Goal: Transaction & Acquisition: Download file/media

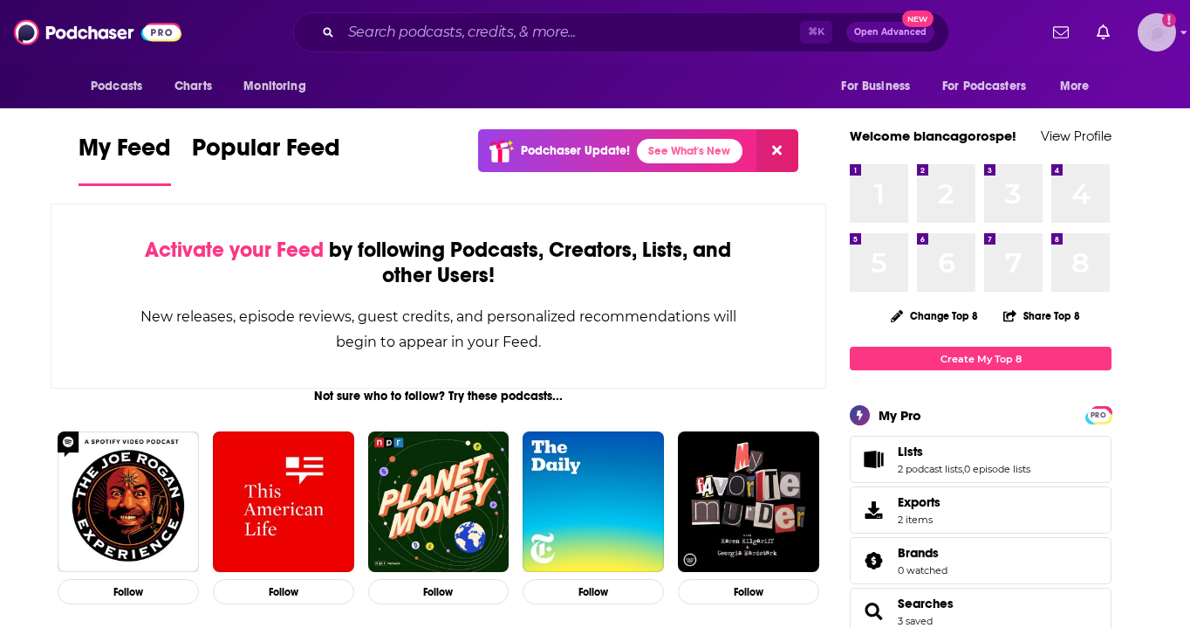
click at [1149, 40] on img "Logged in as biancagorospe" at bounding box center [1157, 32] width 38 height 38
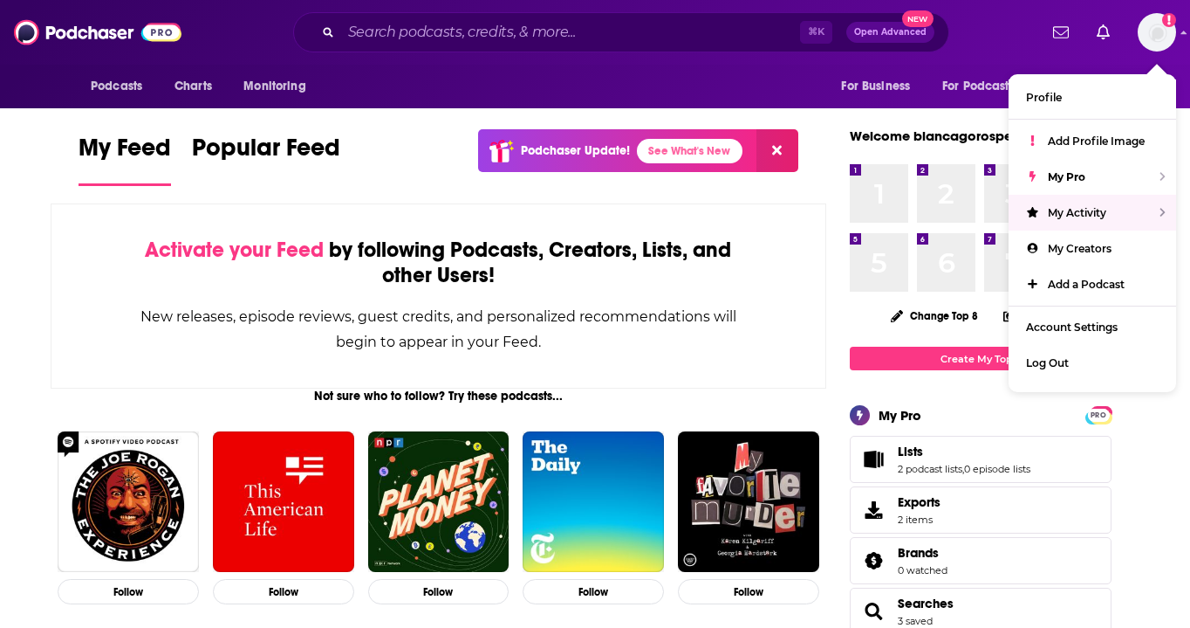
click at [518, 5] on div "Podcasts Charts Monitoring ⌘ K Open Advanced New For Business For Podcasters Mo…" at bounding box center [595, 32] width 1190 height 65
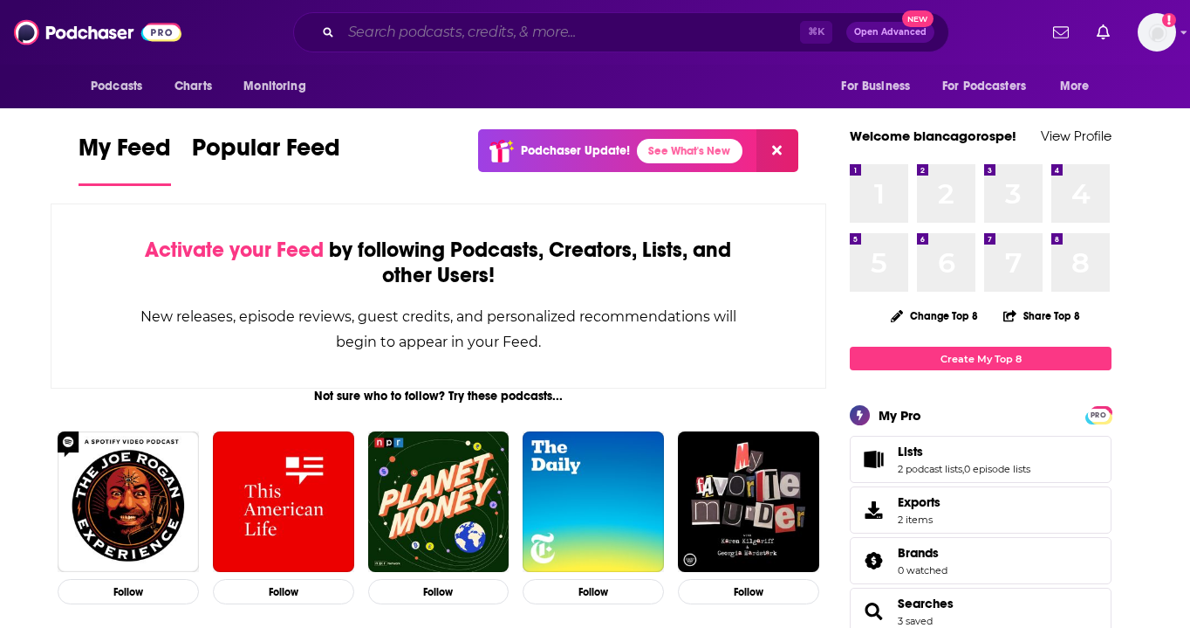
click at [518, 45] on input "Search podcasts, credits, & more..." at bounding box center [570, 32] width 459 height 28
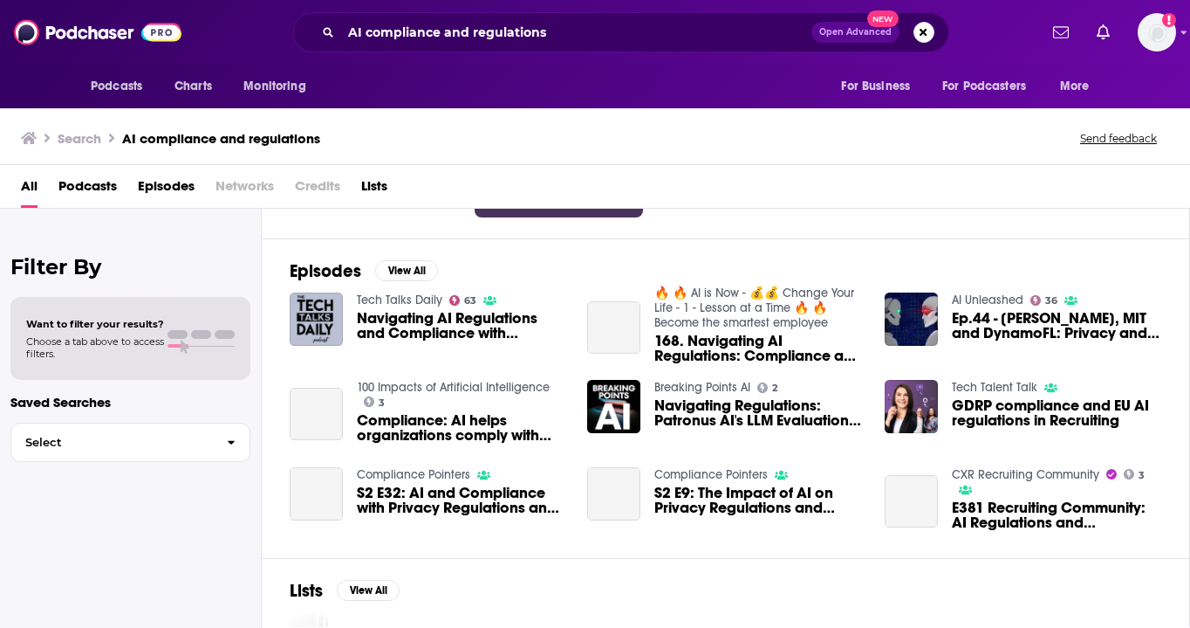
scroll to position [216, 0]
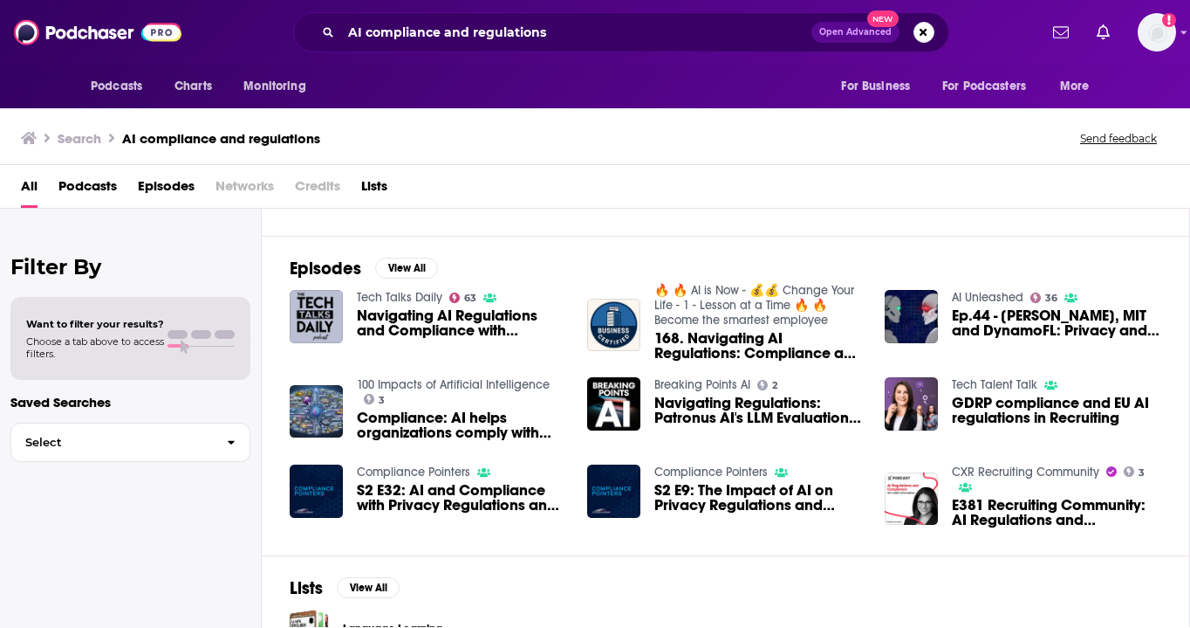
click at [103, 191] on span "Podcasts" at bounding box center [87, 190] width 58 height 36
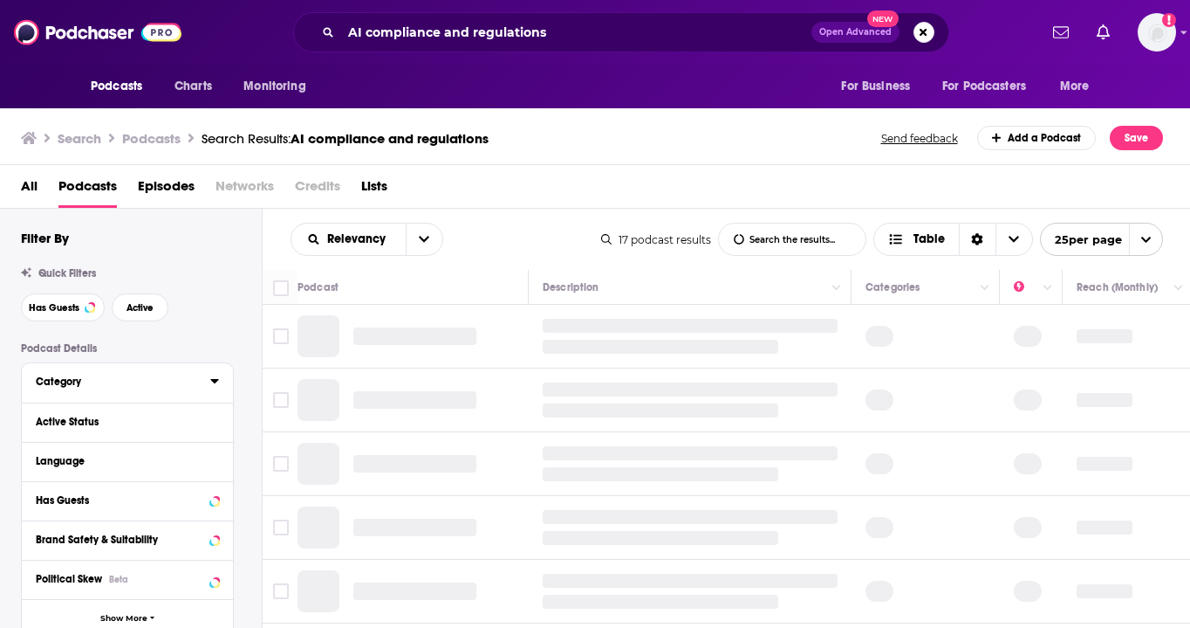
click at [83, 389] on button "Category" at bounding box center [123, 381] width 175 height 22
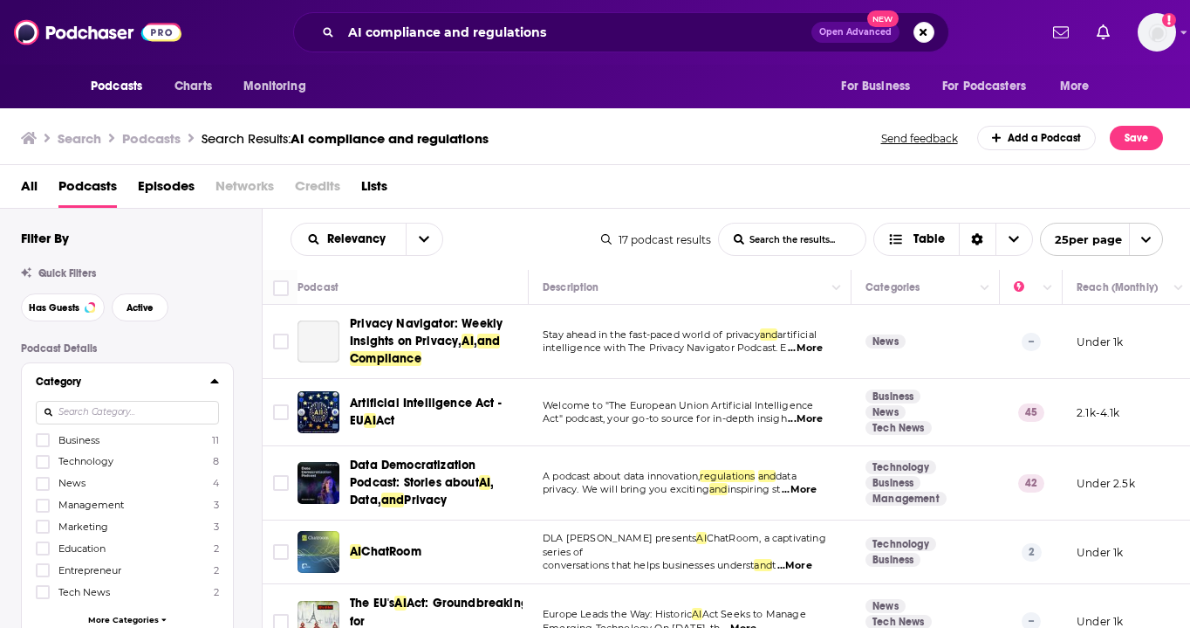
click at [100, 392] on button "Category" at bounding box center [123, 381] width 175 height 22
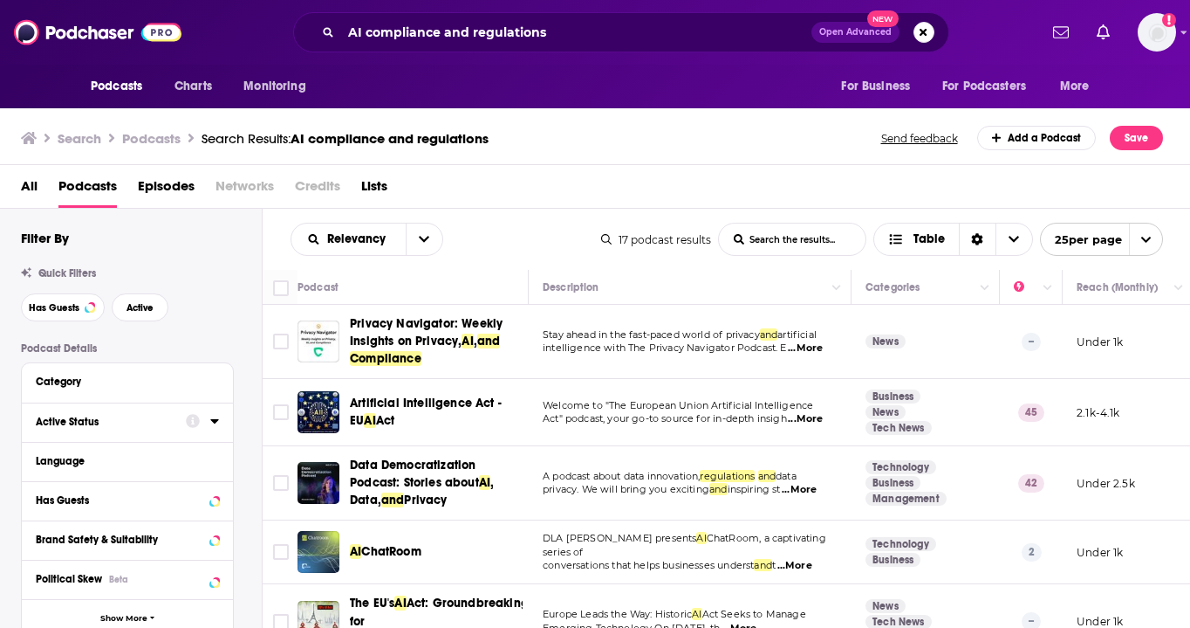
click at [107, 418] on div "Active Status" at bounding box center [105, 421] width 139 height 12
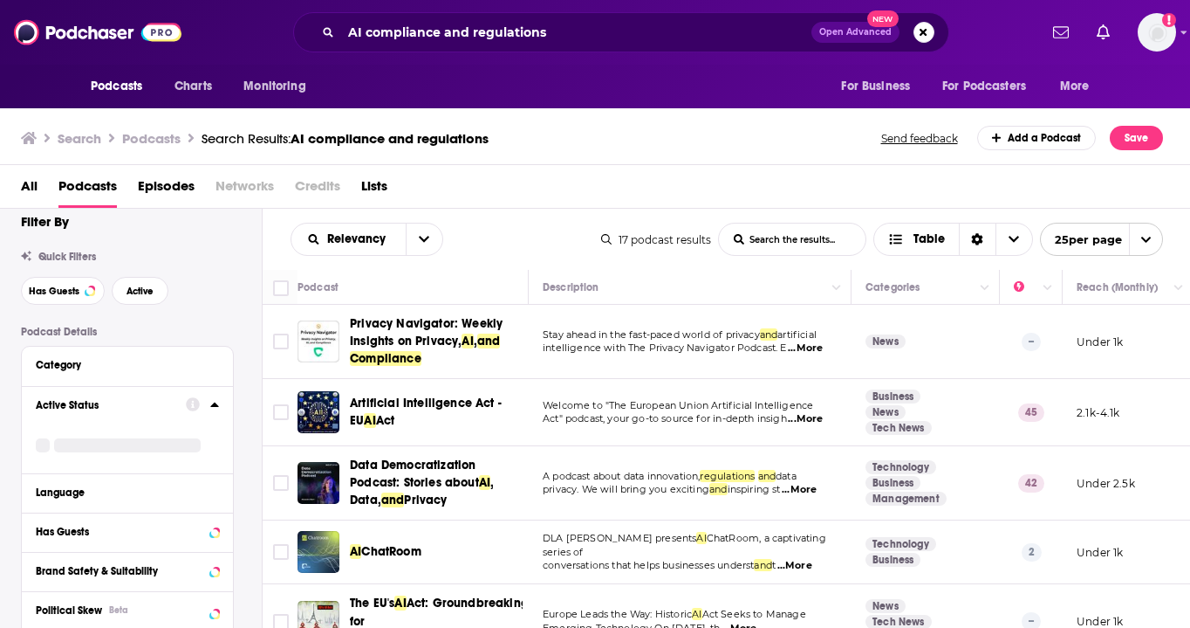
scroll to position [45, 0]
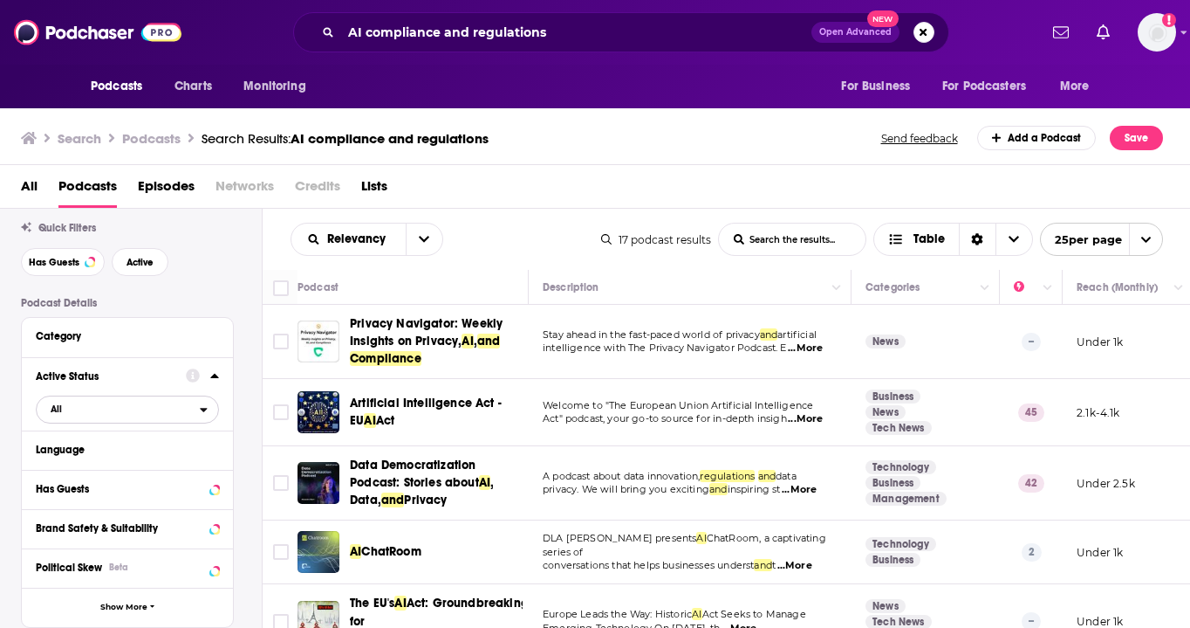
click at [76, 411] on span "All" at bounding box center [118, 408] width 163 height 23
click at [81, 471] on span "Active" at bounding box center [93, 467] width 96 height 10
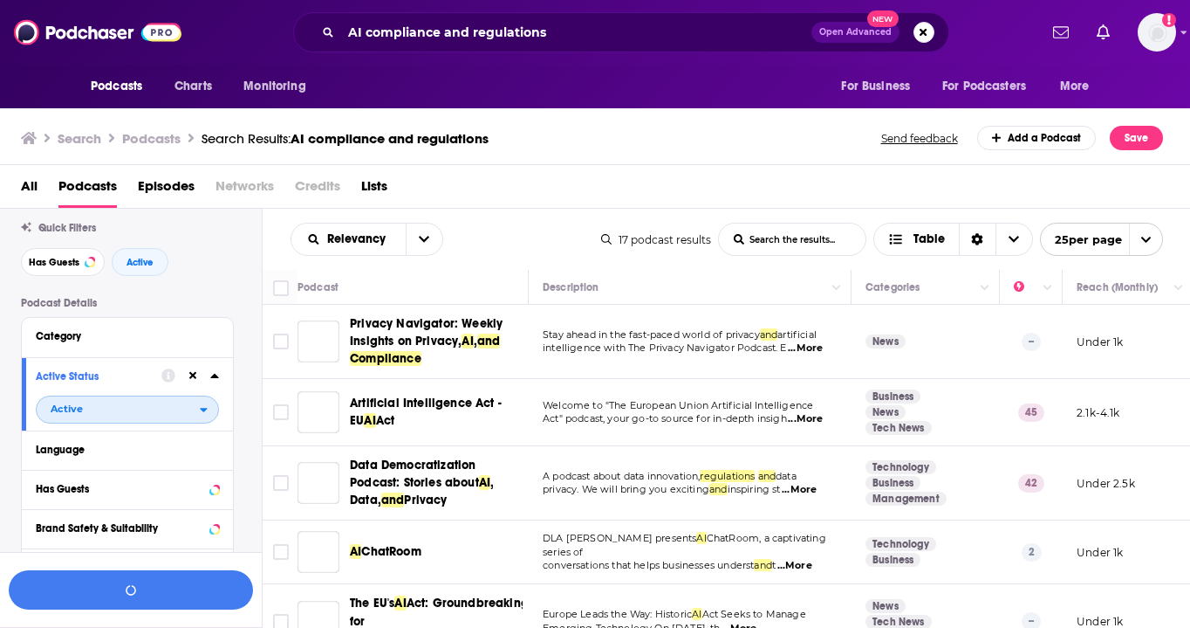
scroll to position [88, 0]
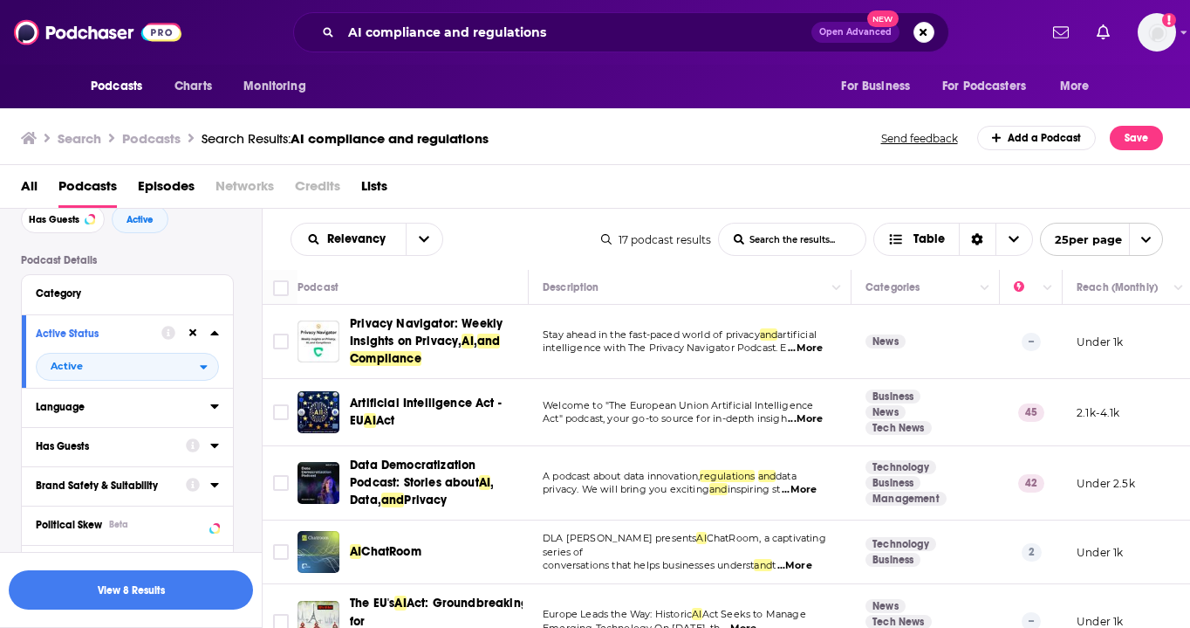
click at [106, 411] on div "Language" at bounding box center [117, 407] width 163 height 12
click at [44, 470] on icon at bounding box center [43, 465] width 10 height 10
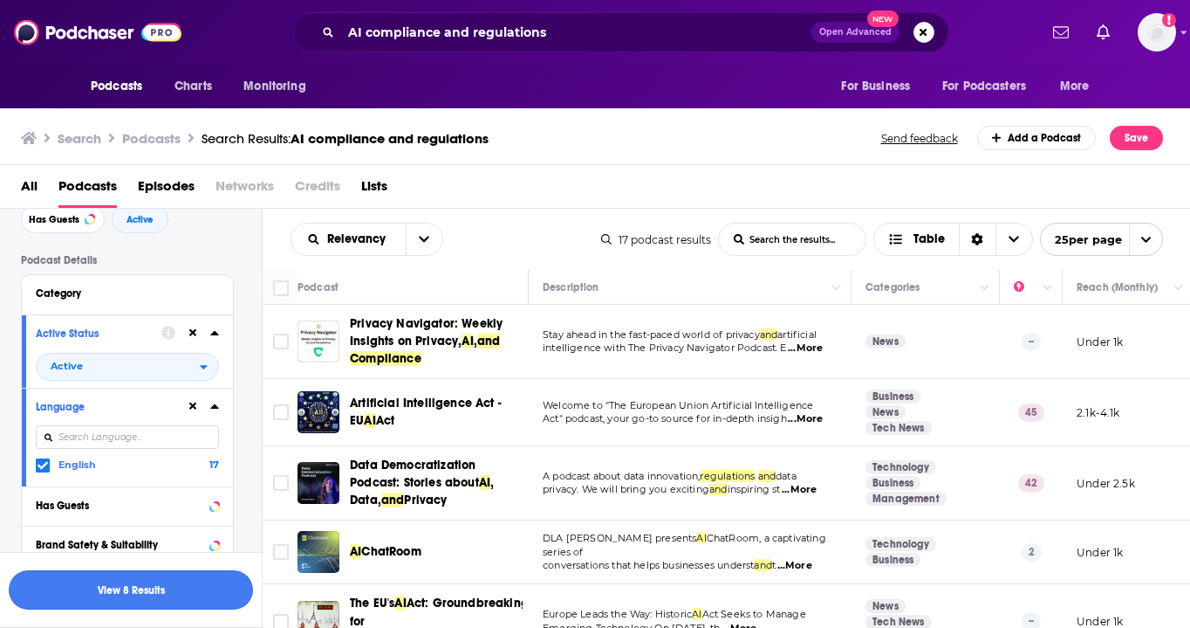
click at [83, 593] on button "View 8 Results" at bounding box center [131, 589] width 244 height 39
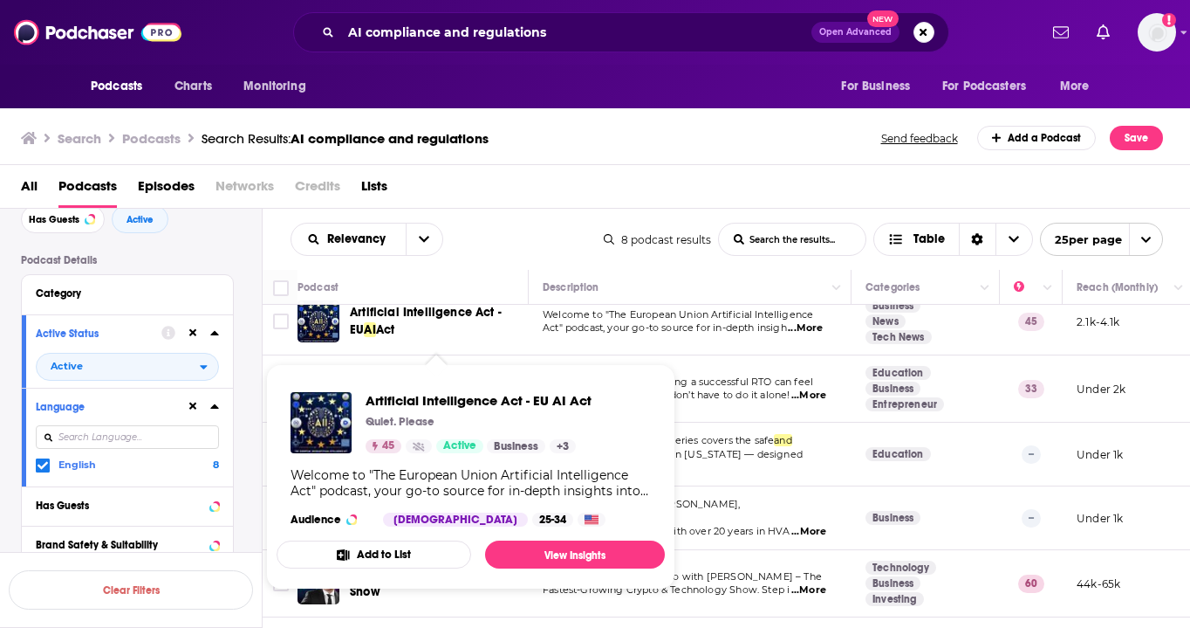
scroll to position [19, 0]
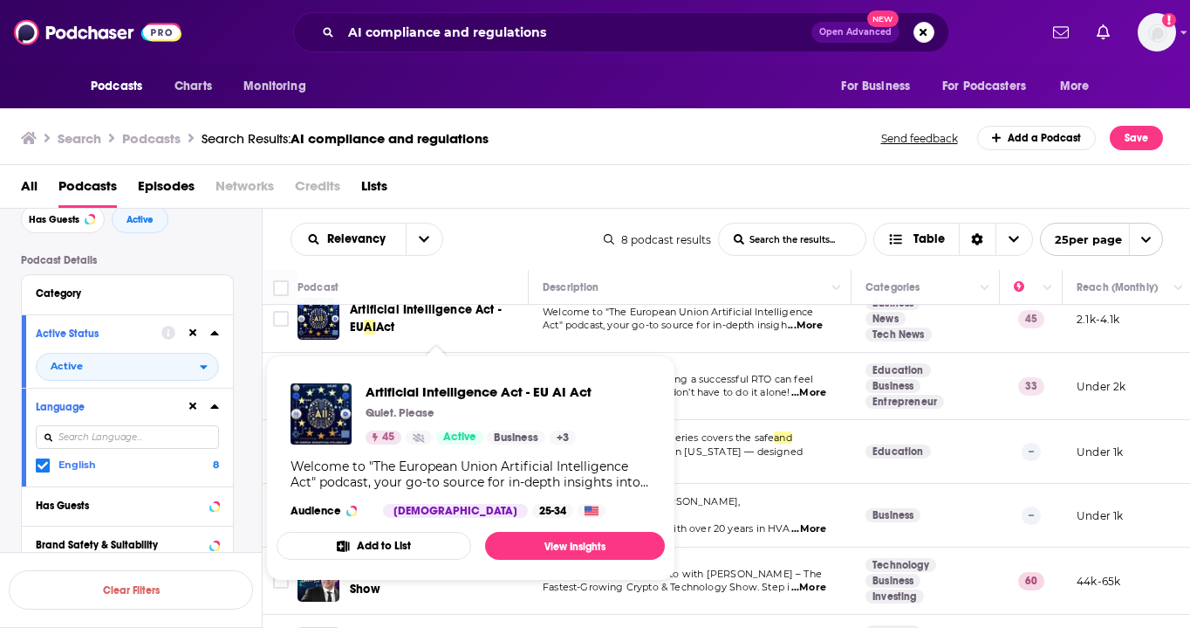
click at [569, 214] on div "Relevancy List Search Input Search the results... Table 8 podcast results List …" at bounding box center [727, 239] width 929 height 61
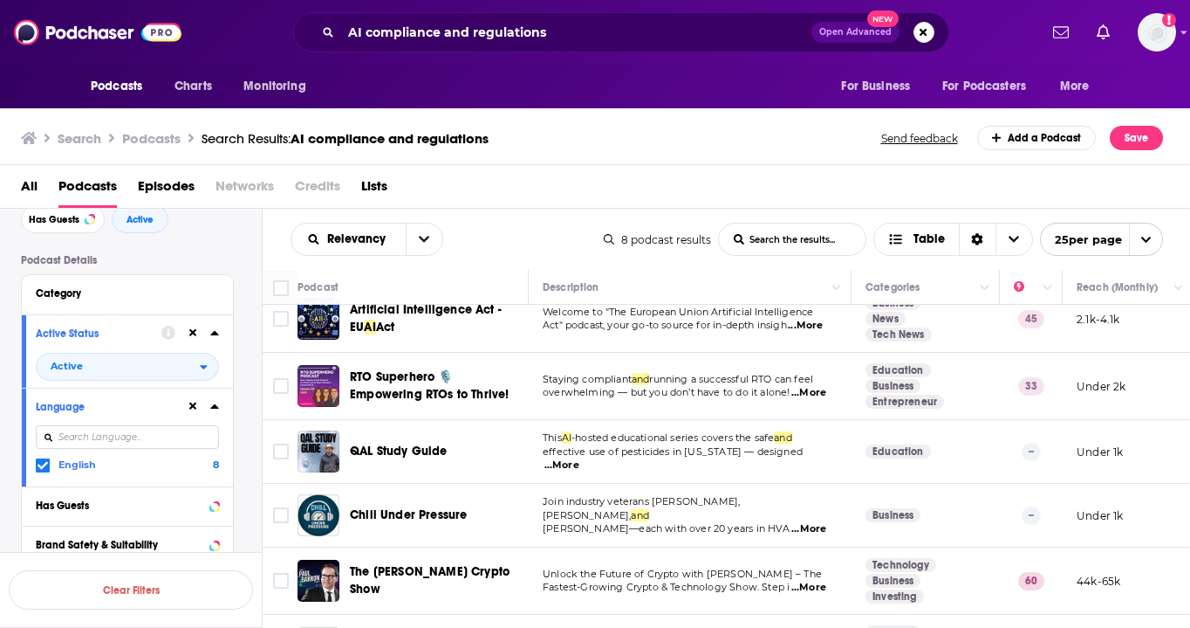
scroll to position [0, 0]
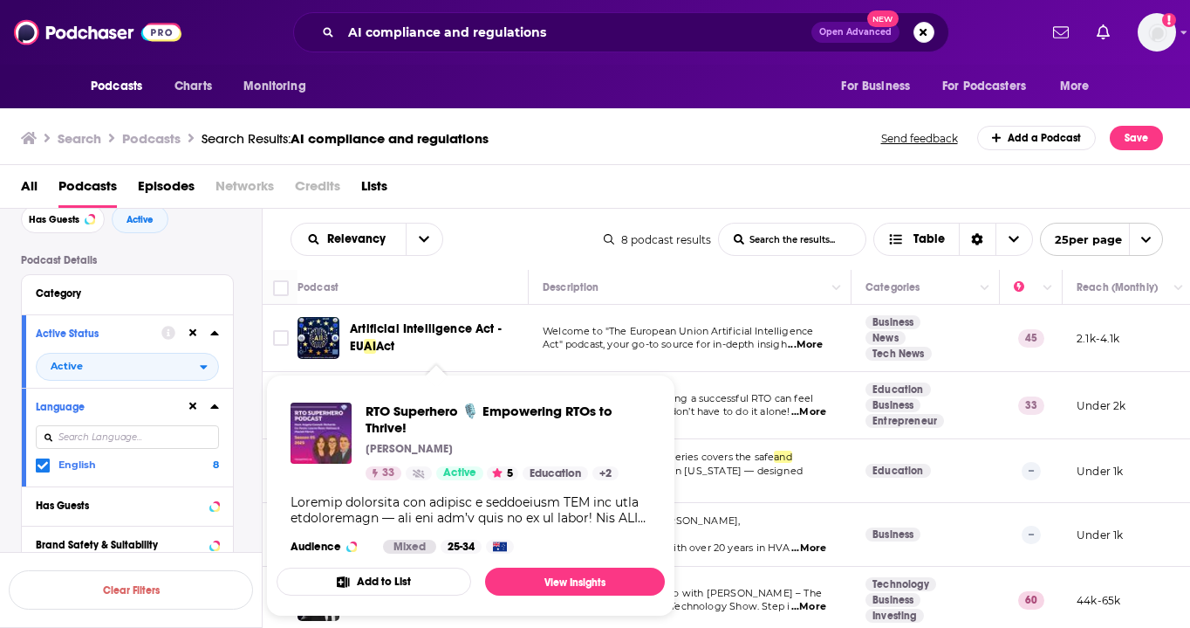
click at [292, 331] on td at bounding box center [280, 338] width 35 height 67
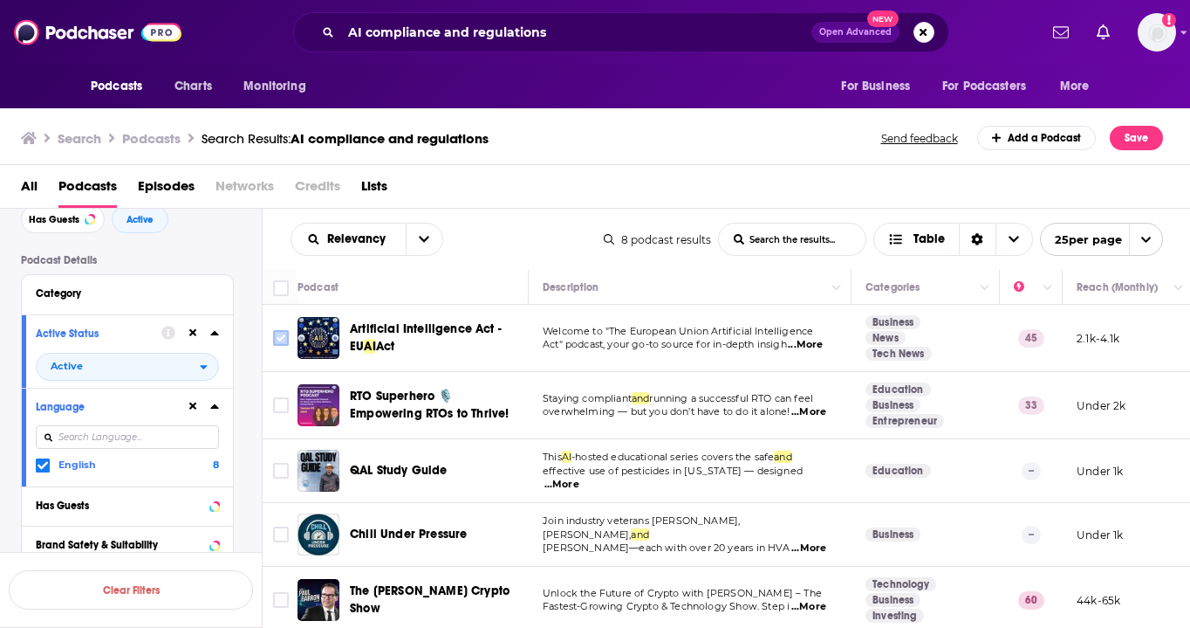
click at [285, 345] on input "Toggle select row" at bounding box center [281, 338] width 16 height 16
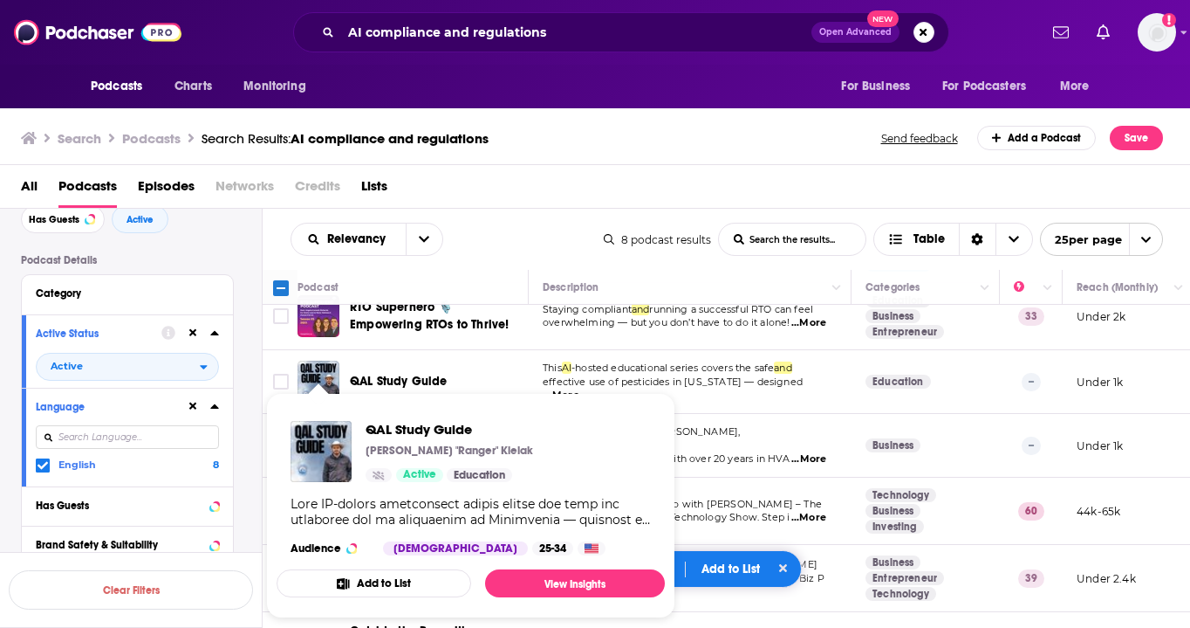
scroll to position [91, 0]
click at [597, 178] on div "All Podcasts Episodes Networks Credits Lists" at bounding box center [599, 190] width 1156 height 36
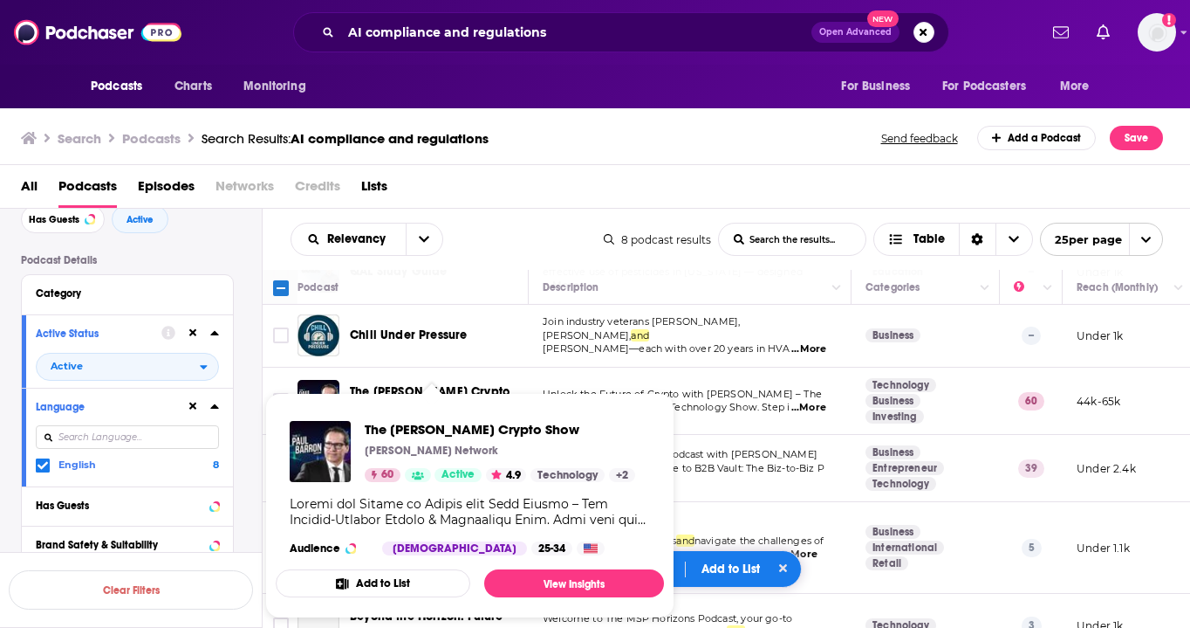
scroll to position [225, 0]
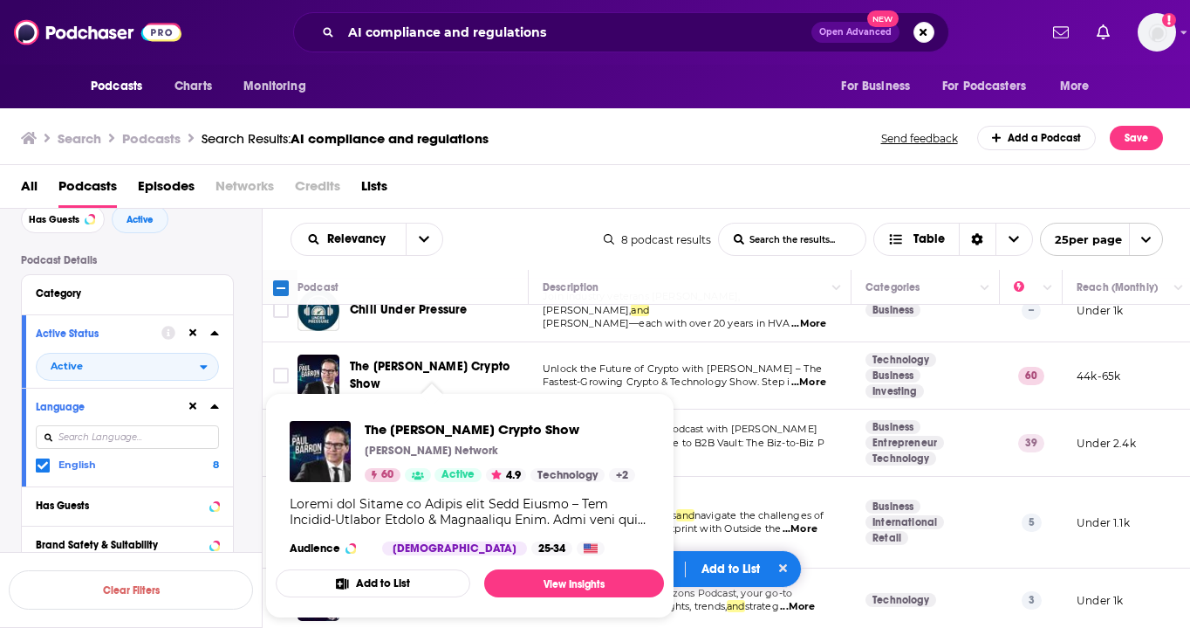
click at [604, 169] on div "All Podcasts Episodes Networks Credits Lists" at bounding box center [595, 187] width 1191 height 44
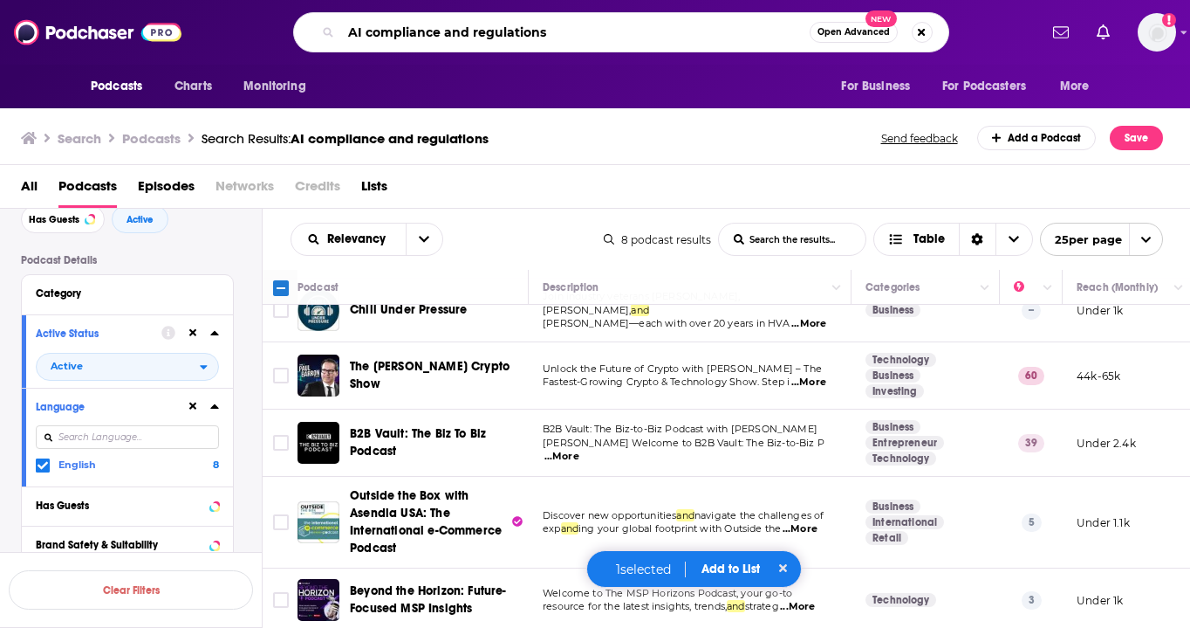
click at [472, 29] on input "AI compliance and regulations" at bounding box center [575, 32] width 469 height 28
click at [733, 560] on div "1 selected Add to List" at bounding box center [694, 569] width 216 height 38
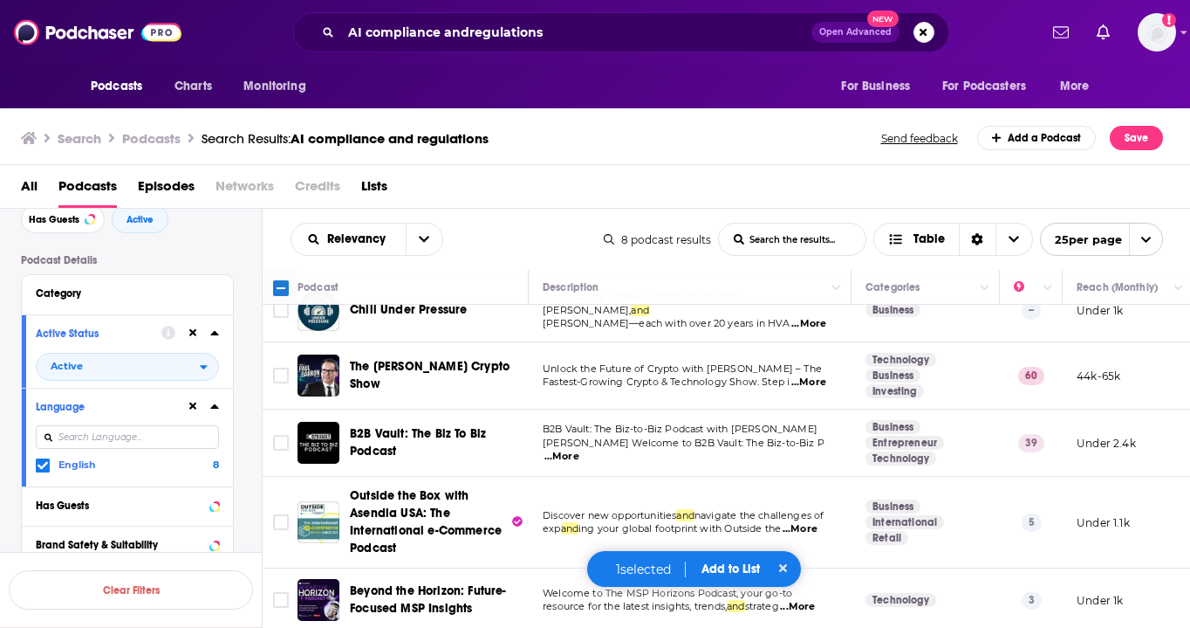
click at [733, 563] on button "Add to List" at bounding box center [731, 568] width 86 height 15
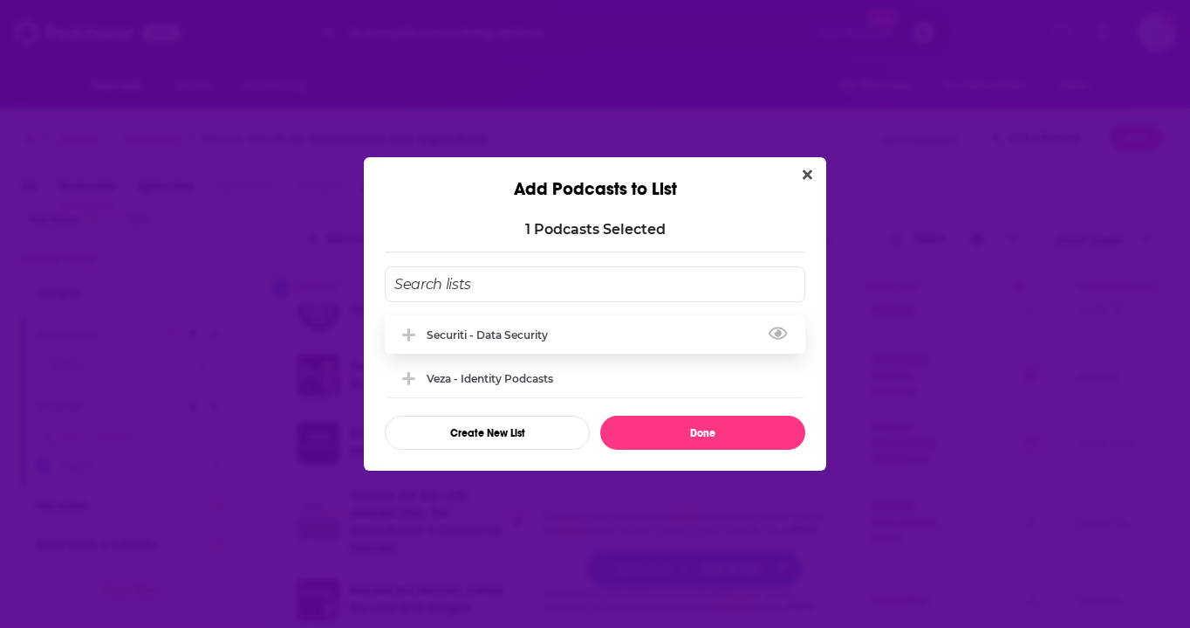
click at [573, 338] on div "Securiti - Data Security" at bounding box center [595, 334] width 421 height 38
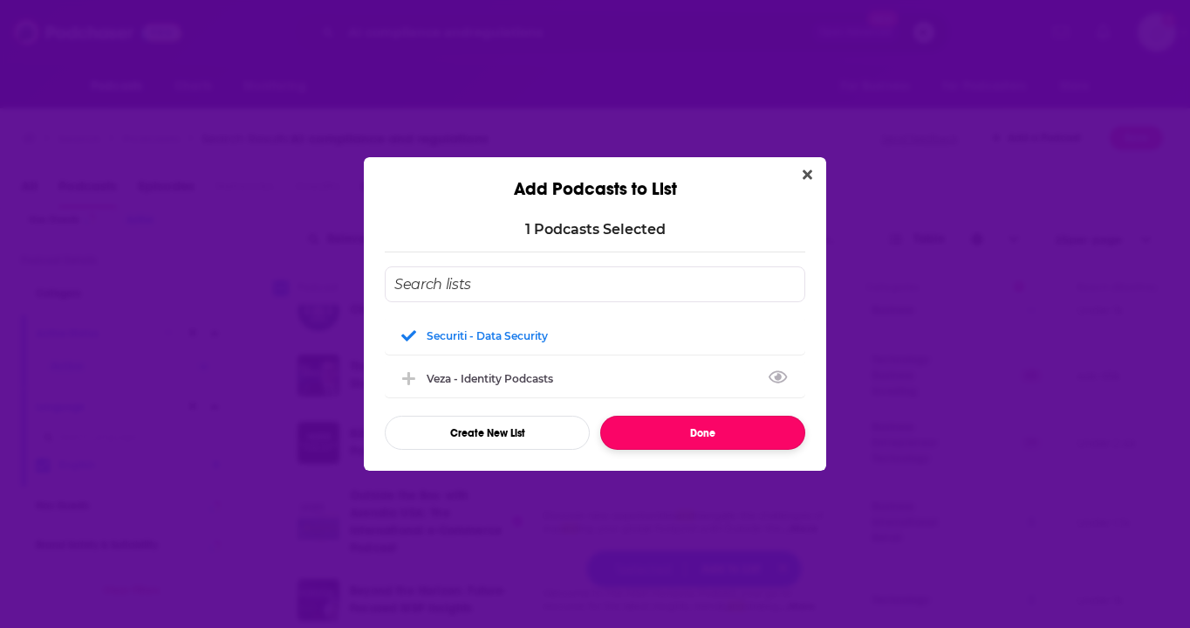
click at [686, 436] on button "Done" at bounding box center [702, 432] width 205 height 34
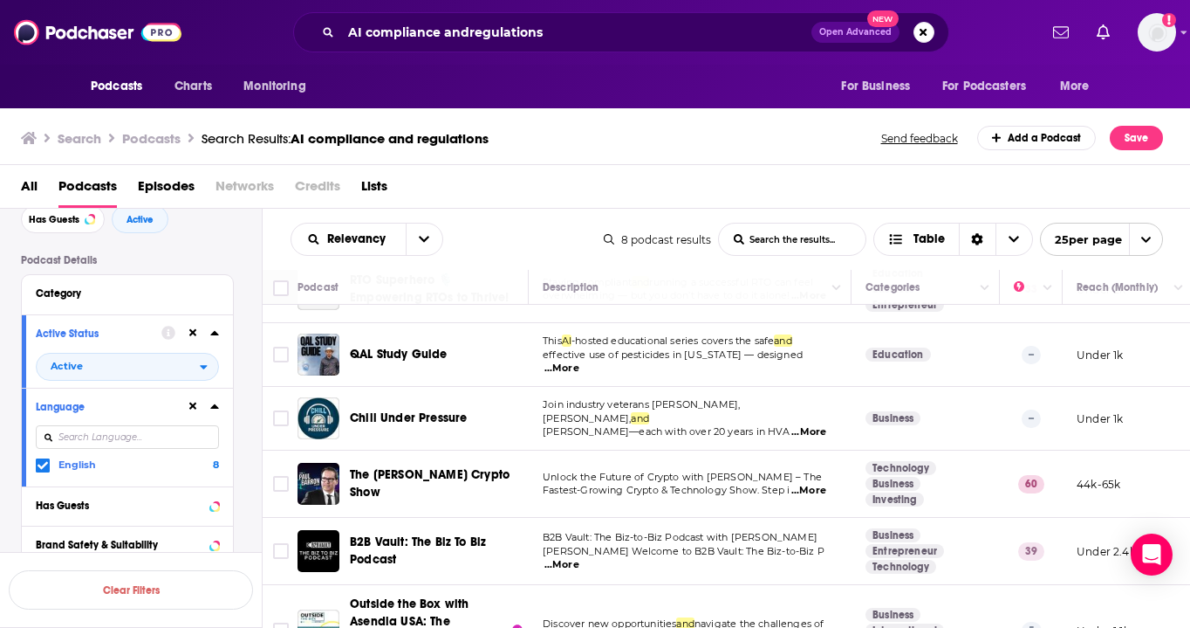
scroll to position [0, 0]
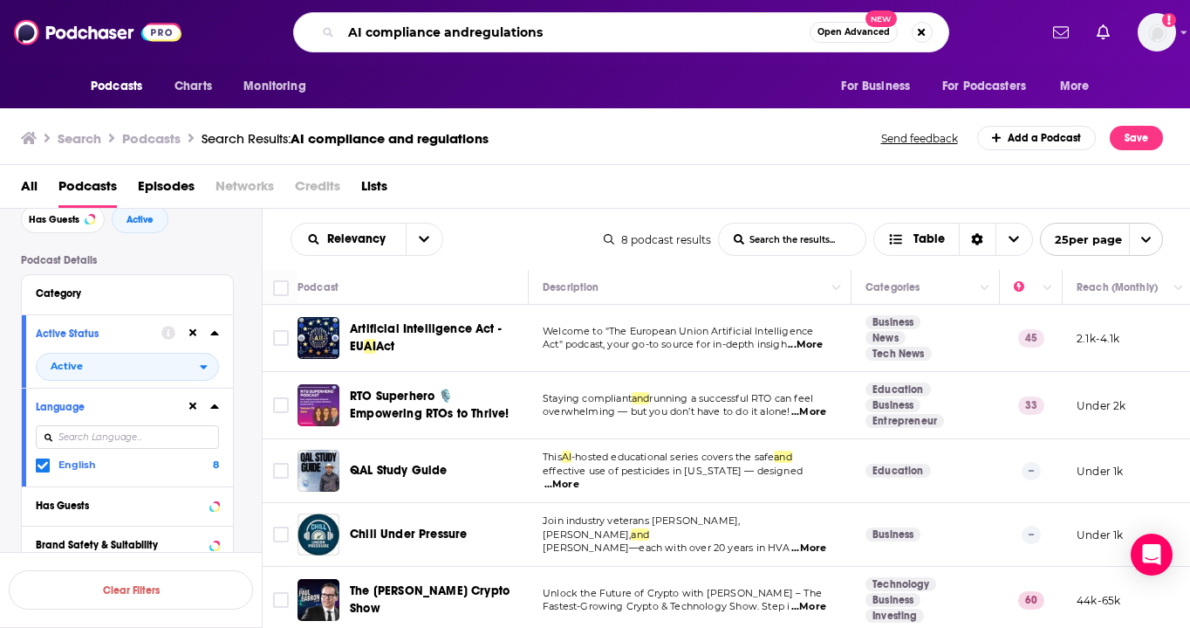
drag, startPoint x: 470, startPoint y: 34, endPoint x: 437, endPoint y: 34, distance: 32.3
click at [437, 34] on input "AI compliance andregulations" at bounding box center [575, 32] width 469 height 28
type input "AI compliance regulations"
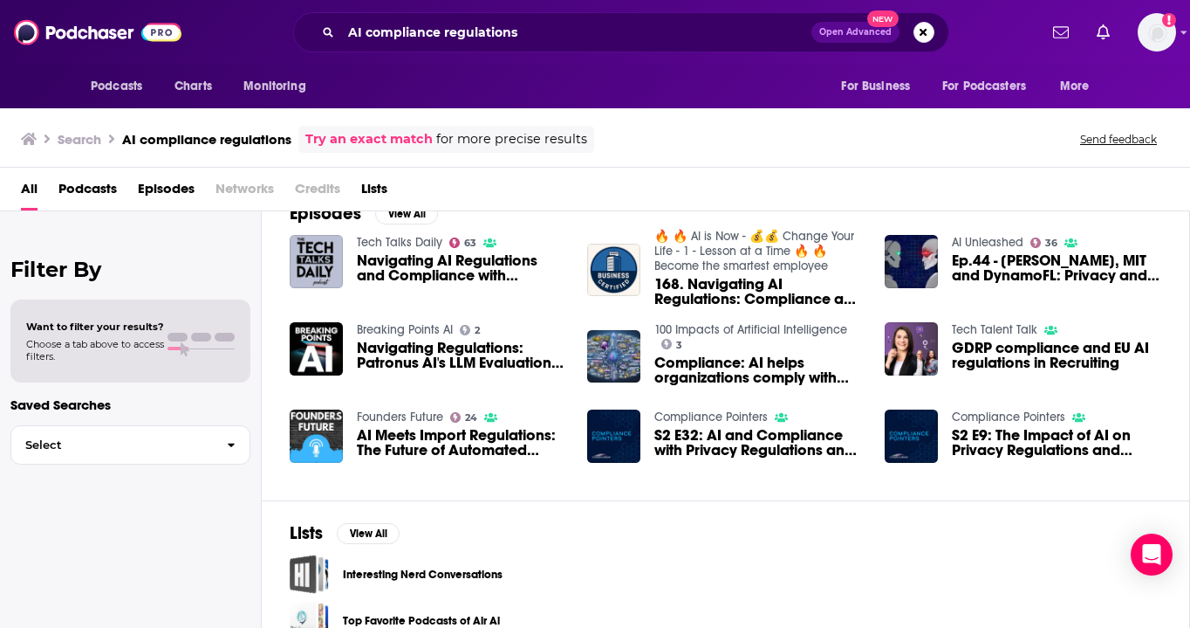
scroll to position [275, 0]
click at [420, 265] on span "Navigating AI Regulations and Compliance with Insight’s [PERSON_NAME]" at bounding box center [461, 267] width 209 height 30
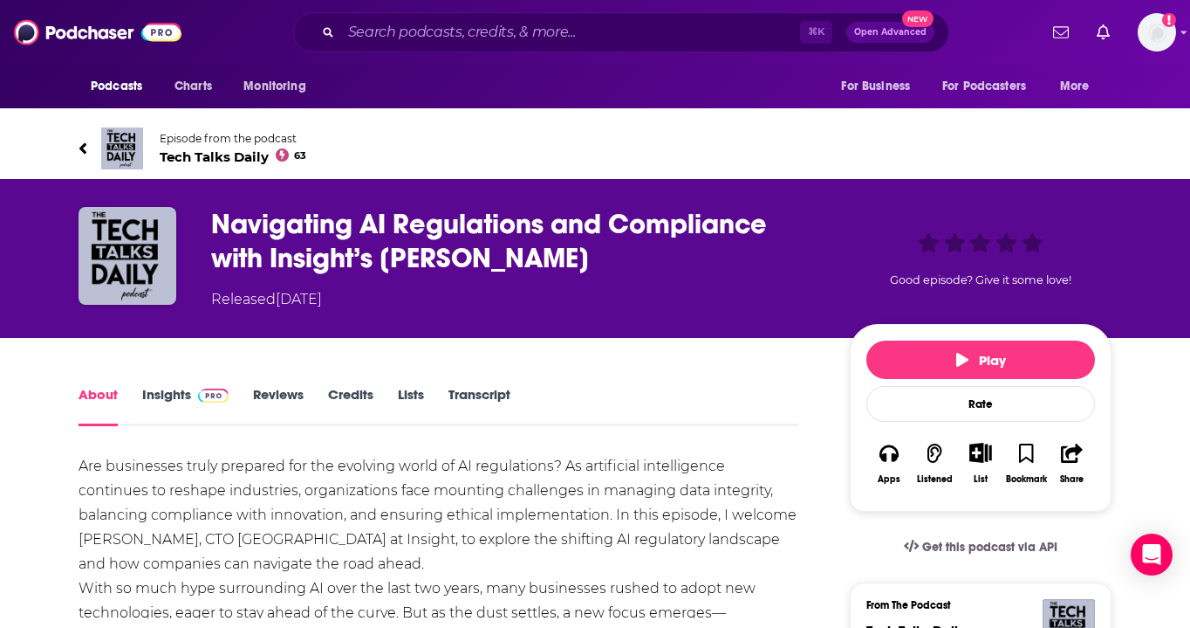
scroll to position [43, 0]
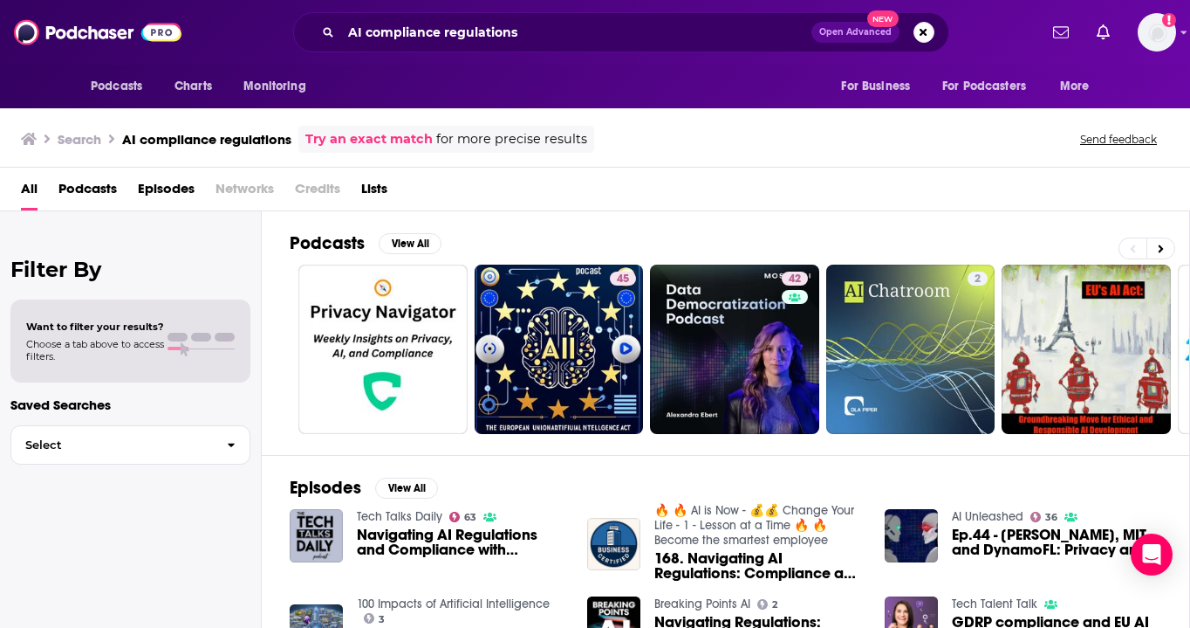
click at [108, 189] on span "Podcasts" at bounding box center [87, 193] width 58 height 36
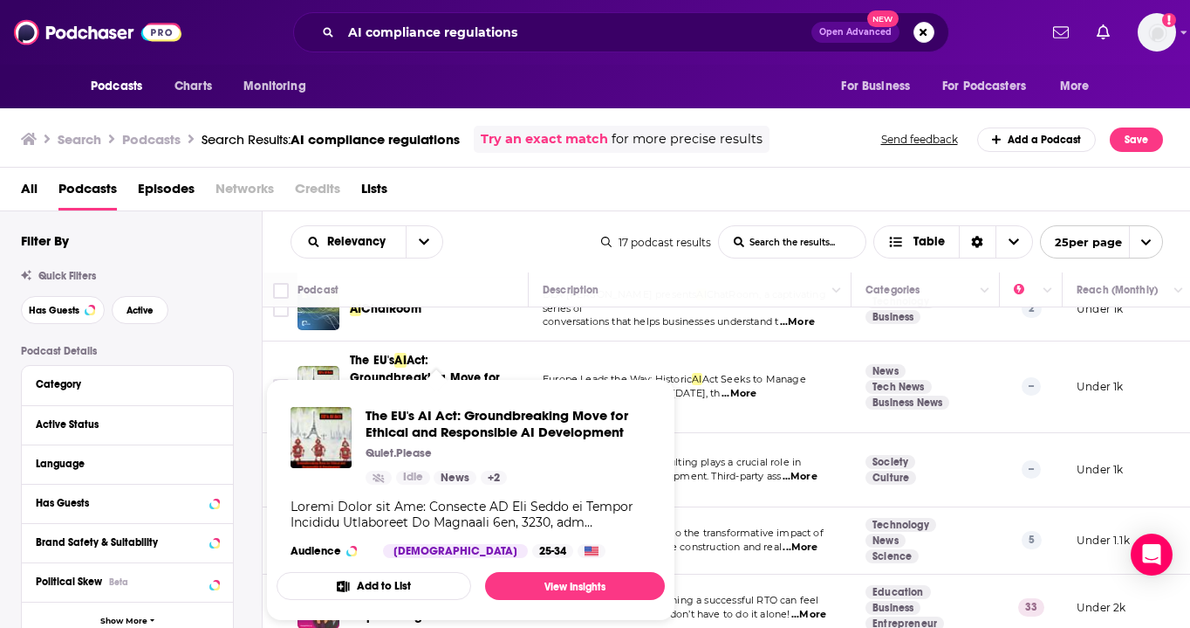
scroll to position [3, 0]
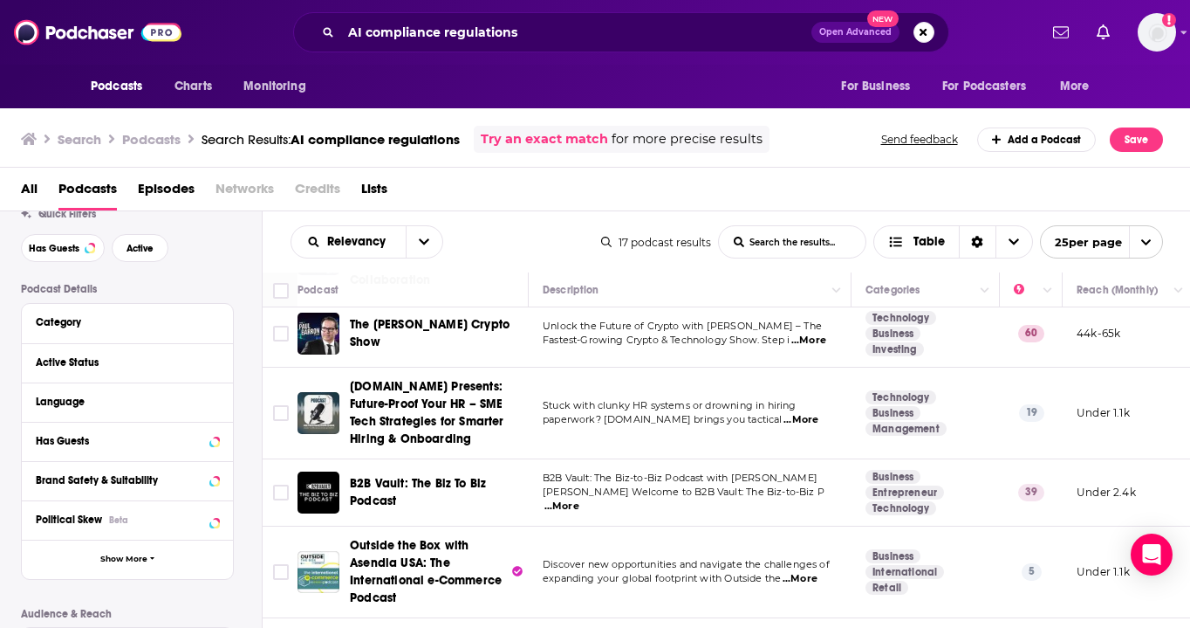
scroll to position [872, 0]
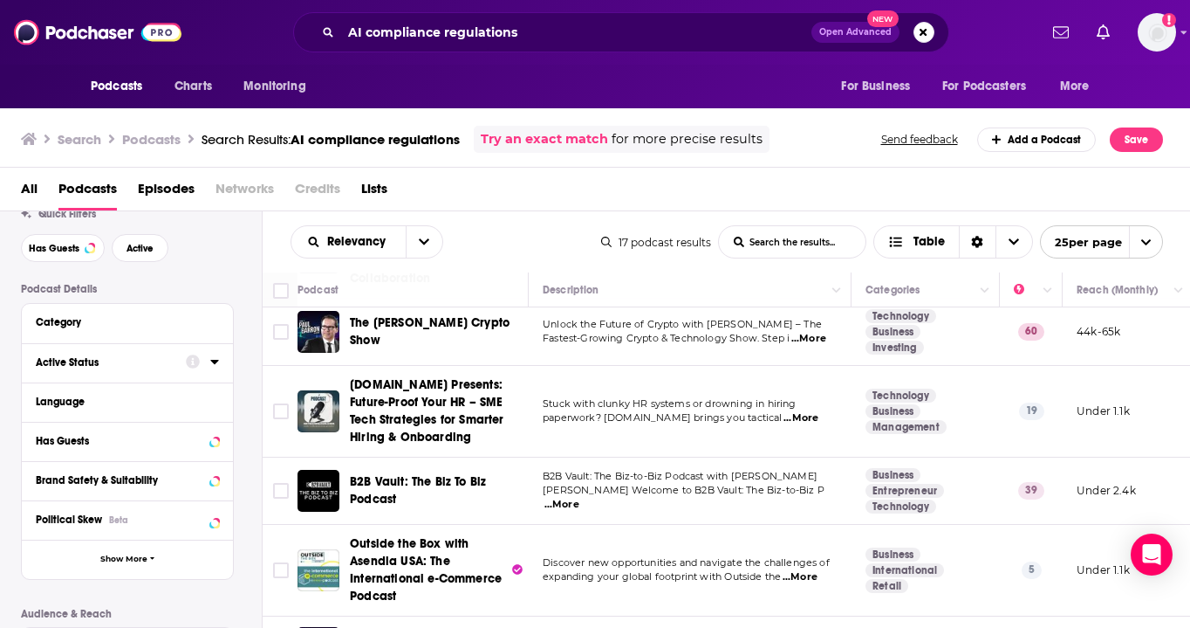
click at [218, 368] on icon at bounding box center [214, 361] width 9 height 14
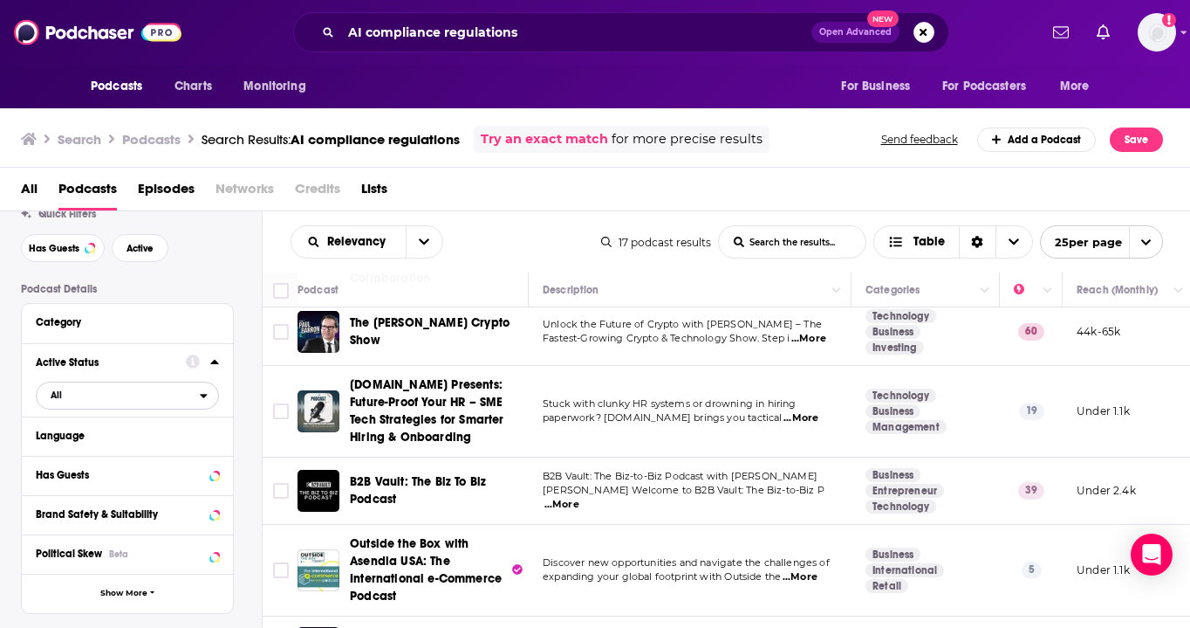
click at [101, 398] on span "All" at bounding box center [118, 394] width 163 height 23
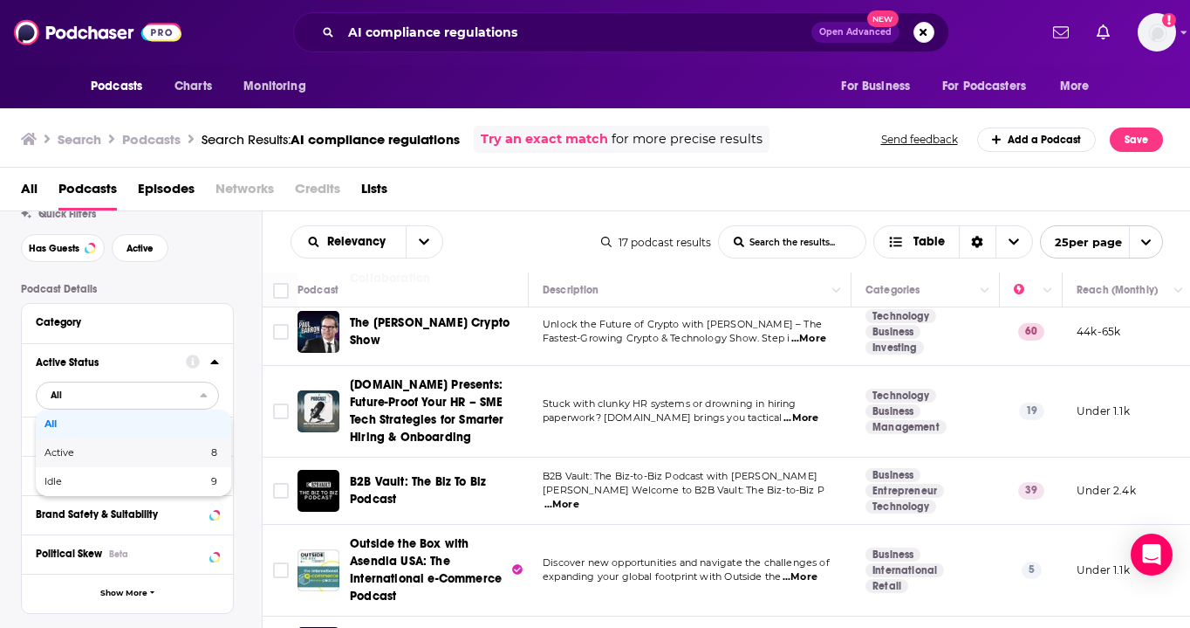
click at [123, 467] on div "Active 8" at bounding box center [133, 452] width 195 height 29
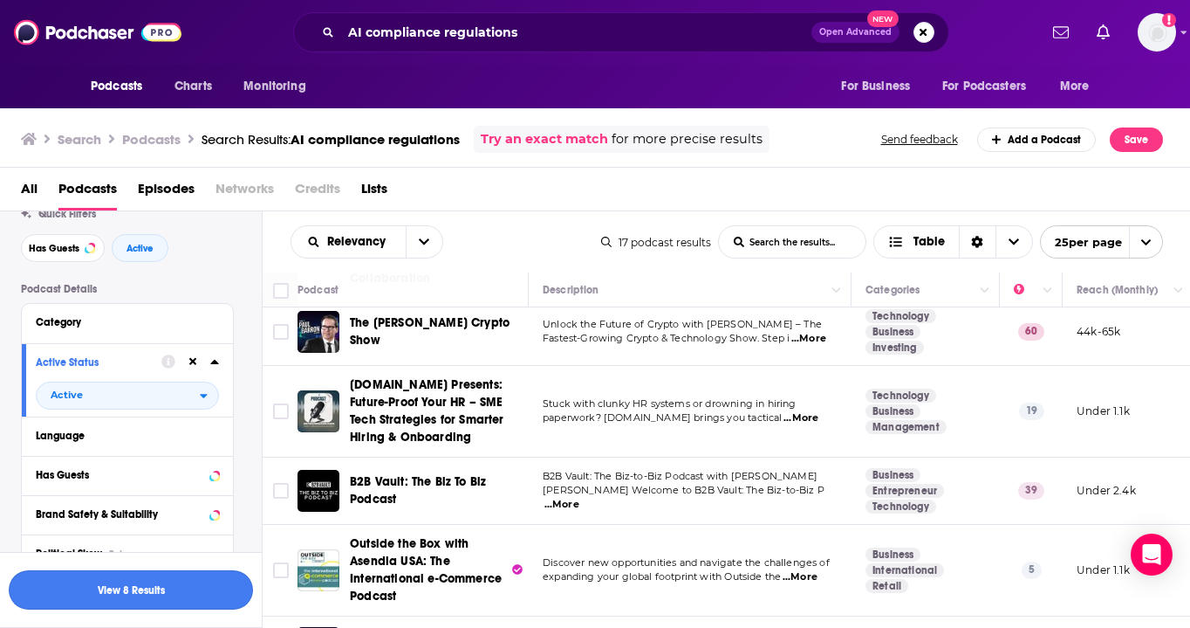
click at [134, 606] on button "View 8 Results" at bounding box center [131, 589] width 244 height 39
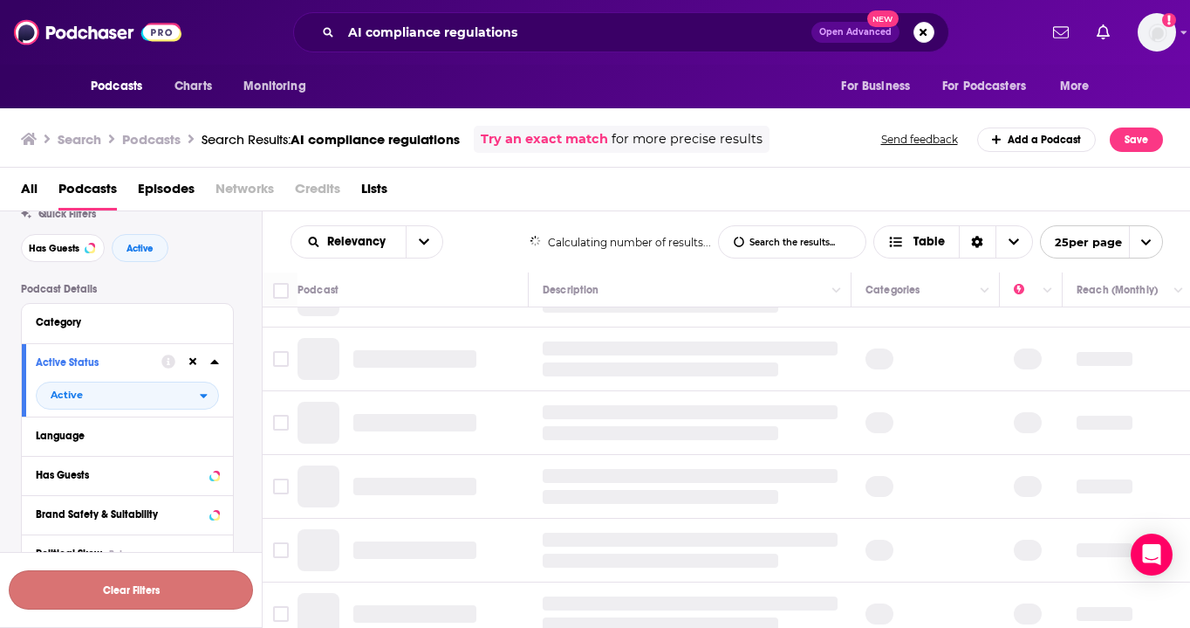
click at [134, 596] on button "Clear Filters" at bounding box center [131, 589] width 244 height 39
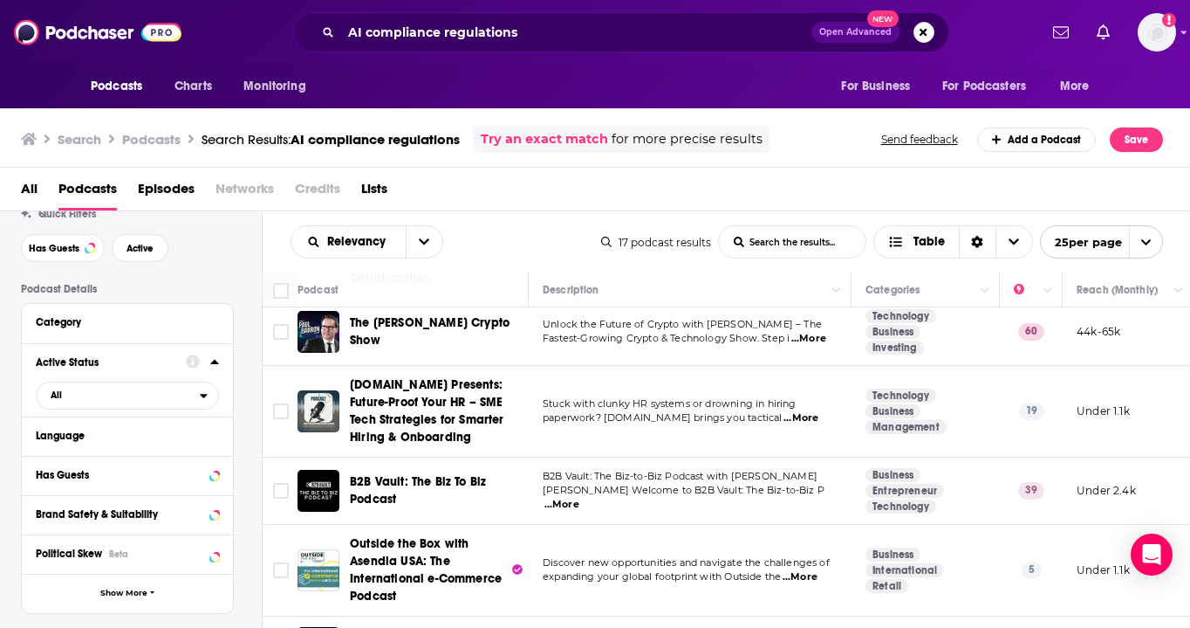
scroll to position [900, 0]
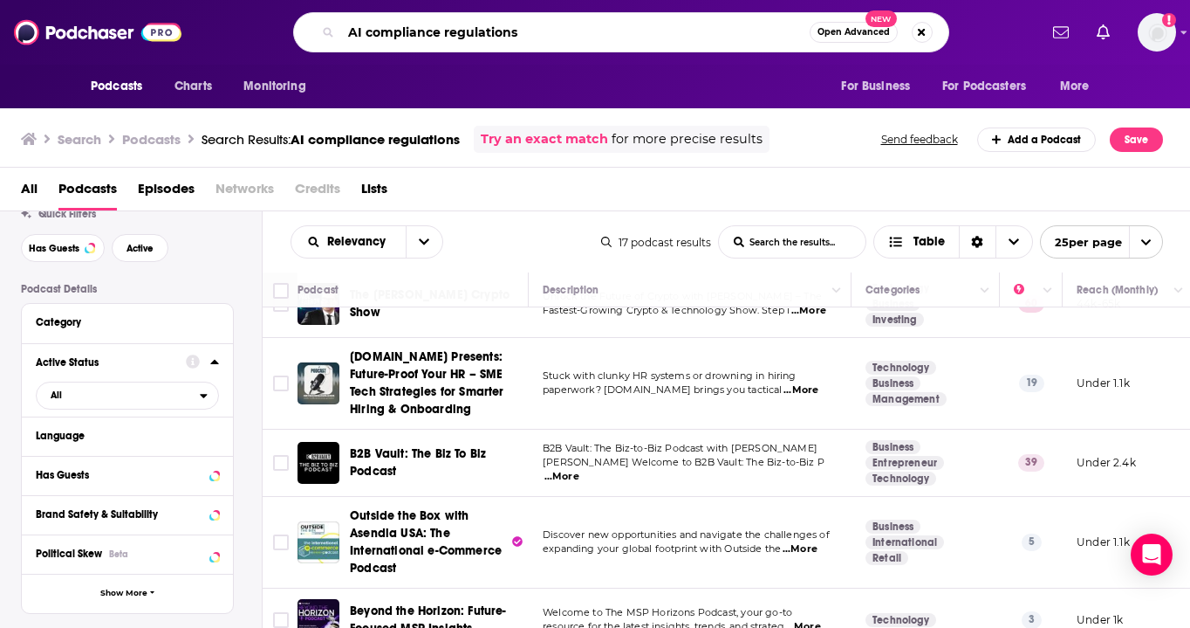
drag, startPoint x: 445, startPoint y: 34, endPoint x: 360, endPoint y: 32, distance: 84.7
click at [360, 32] on input "AI compliance regulations" at bounding box center [575, 32] width 469 height 28
type input "AI regulations"
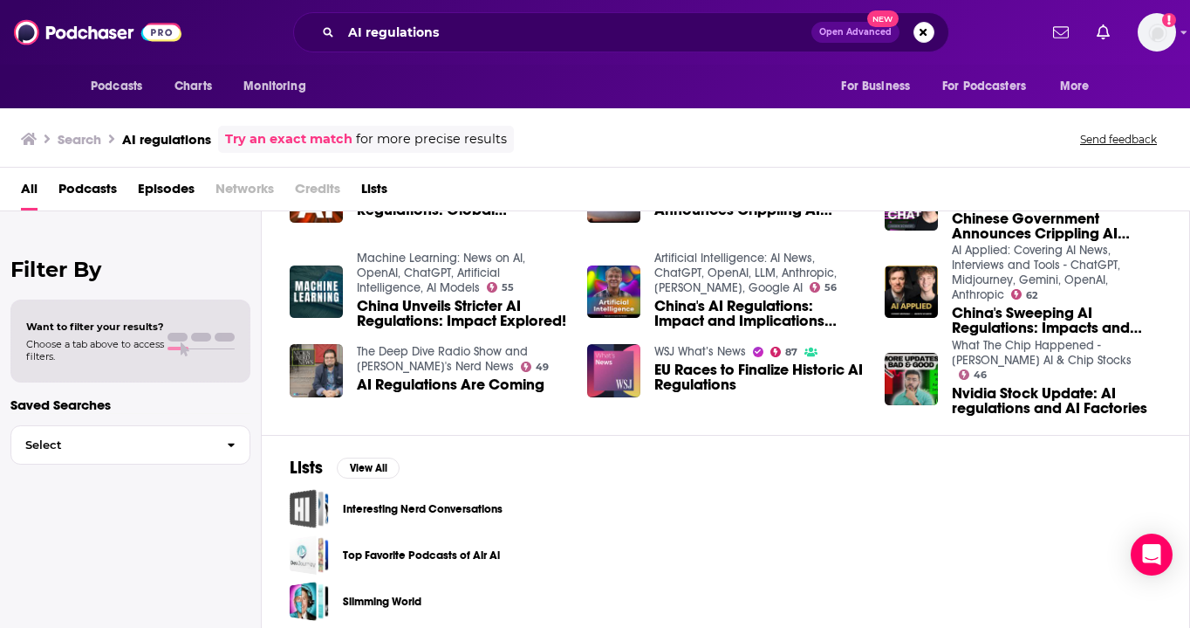
scroll to position [340, 0]
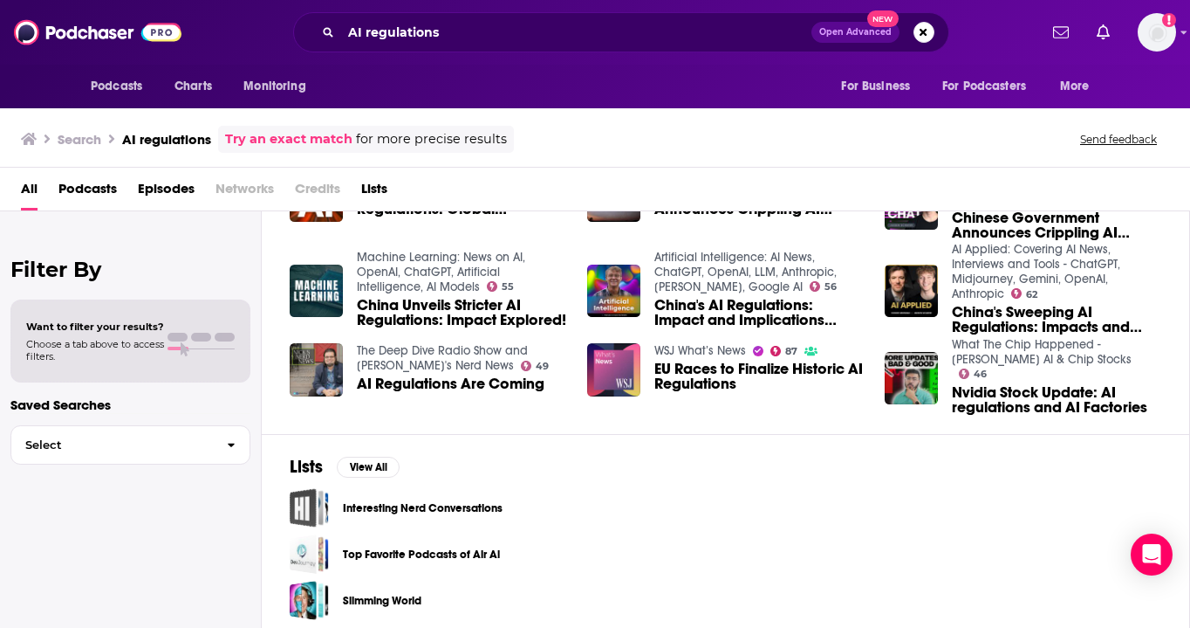
click at [103, 183] on span "Podcasts" at bounding box center [87, 193] width 58 height 36
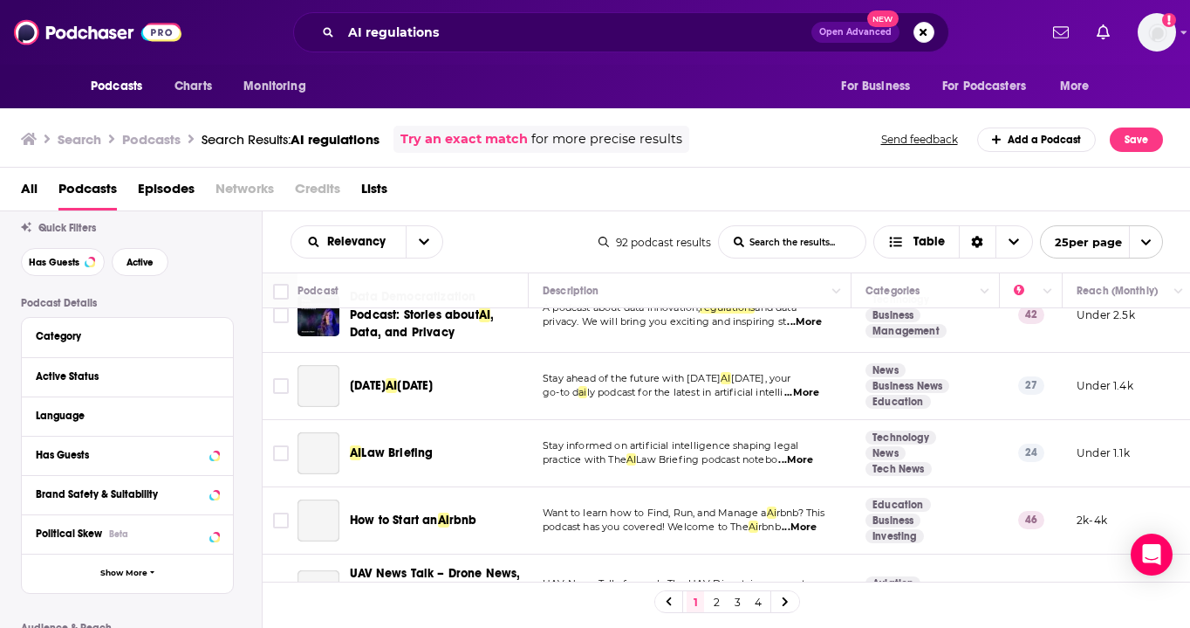
scroll to position [415, 0]
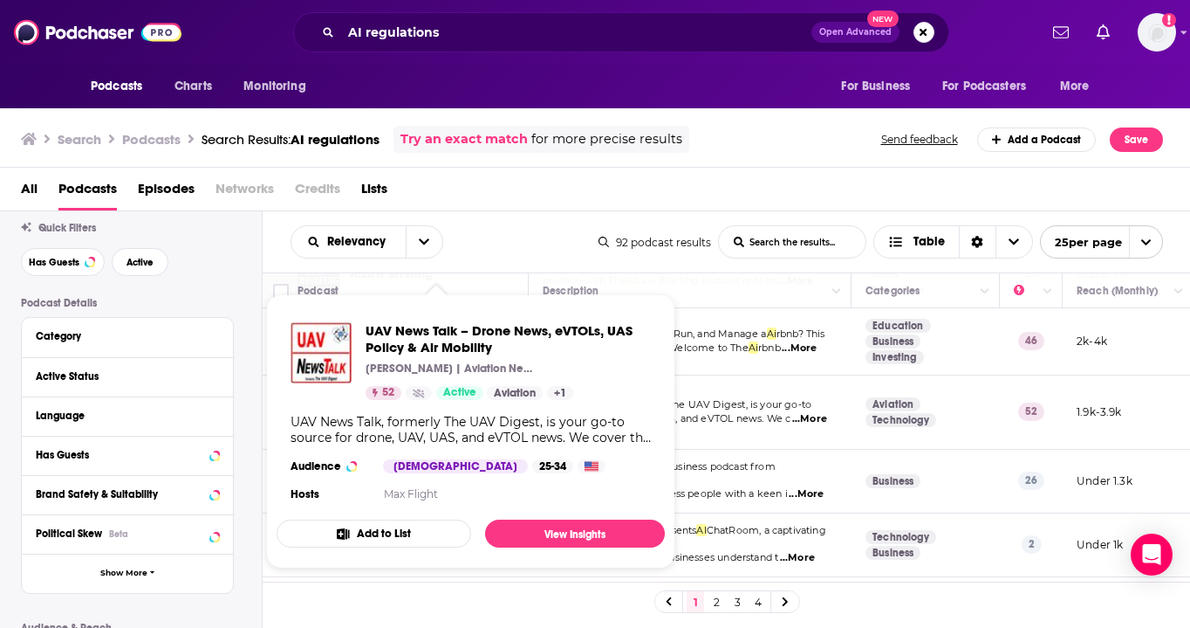
click at [510, 214] on div "Relevancy List Search Input Search the results... Table 92 podcast results List…" at bounding box center [727, 241] width 929 height 61
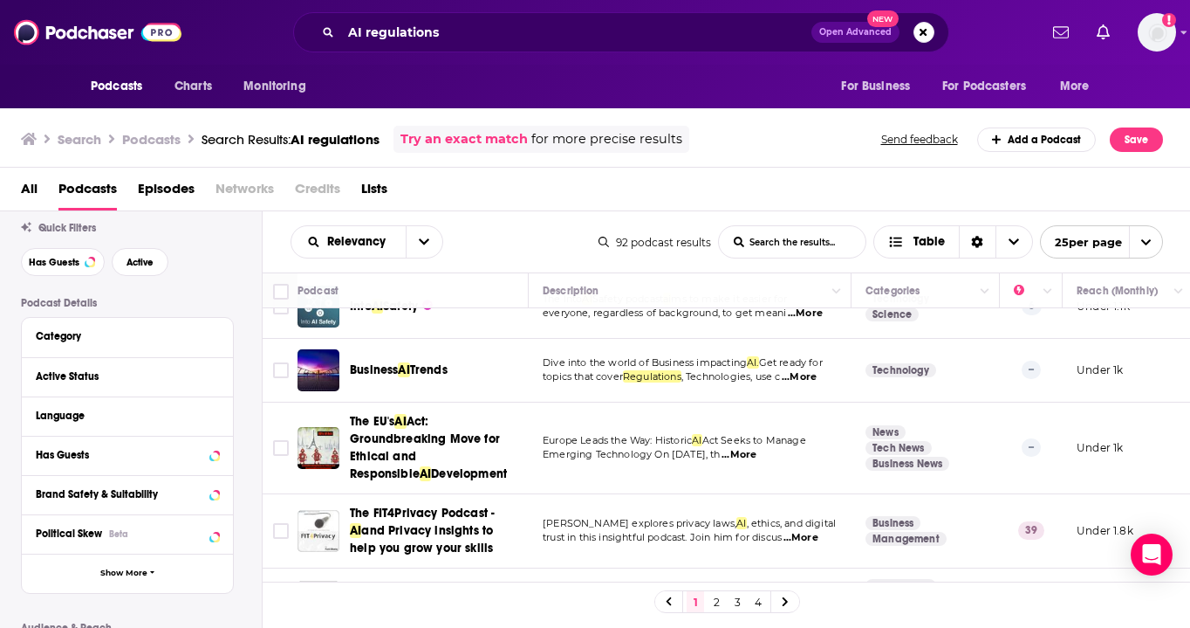
scroll to position [723, 0]
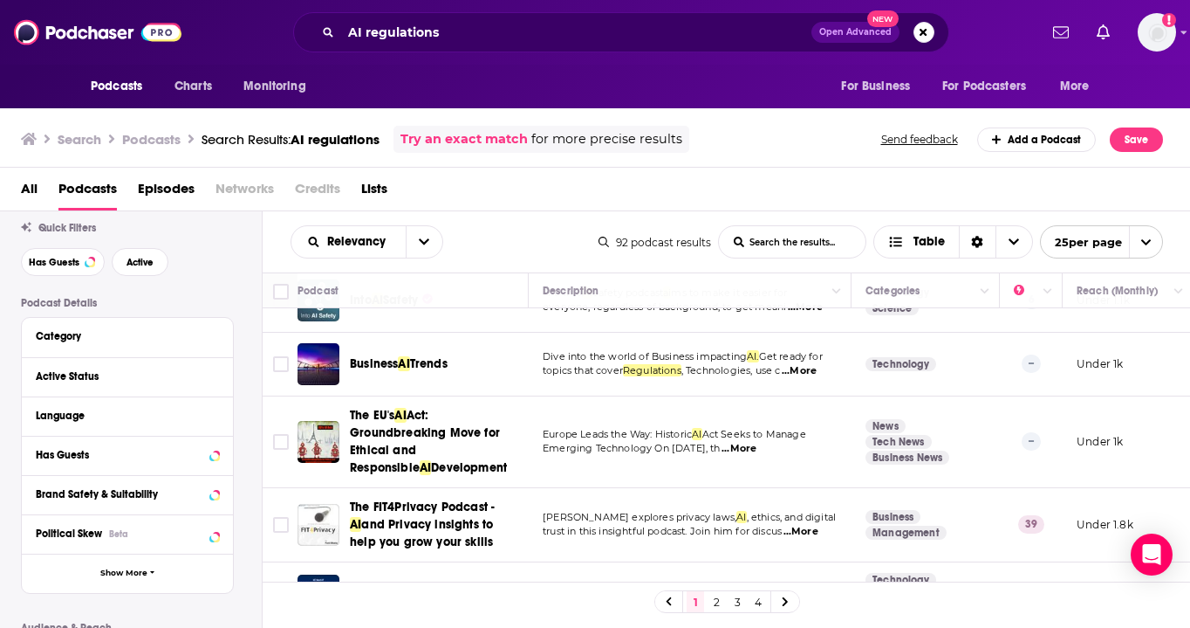
click at [712, 600] on link "2" at bounding box center [716, 601] width 17 height 21
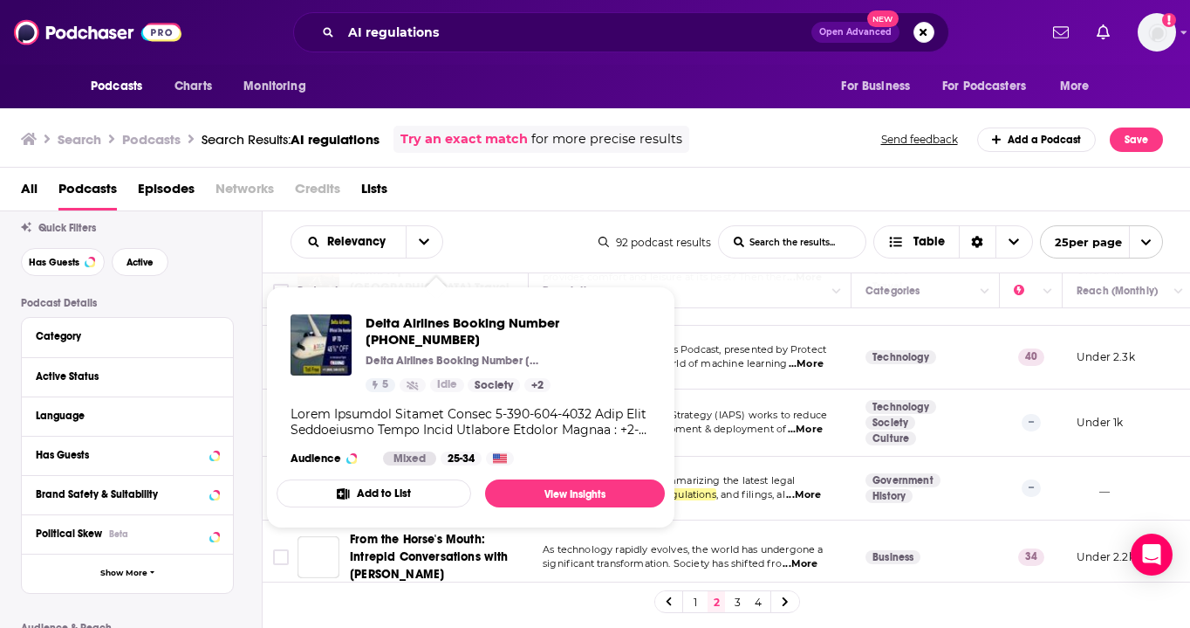
scroll to position [1105, 0]
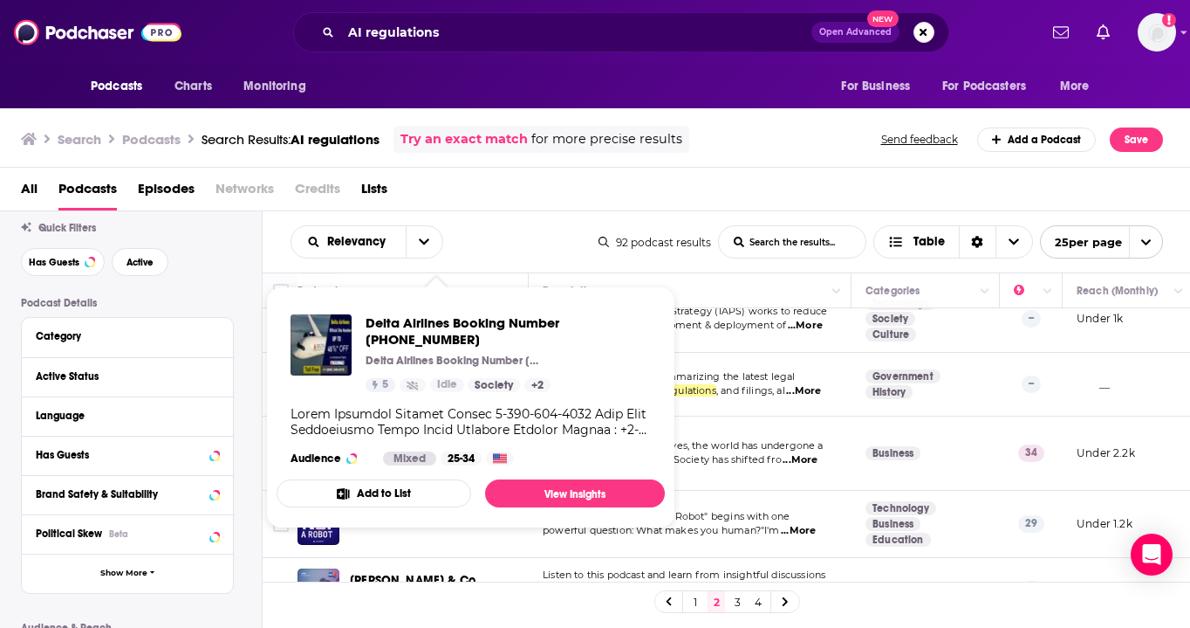
click at [585, 148] on span "for more precise results" at bounding box center [607, 139] width 151 height 20
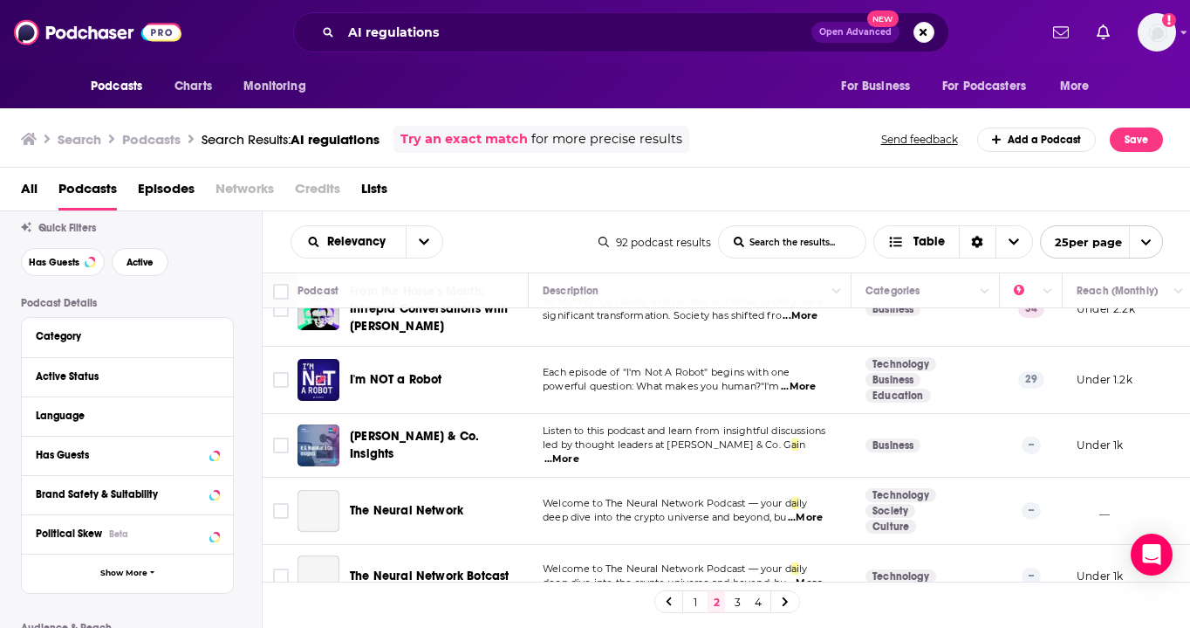
scroll to position [1259, 0]
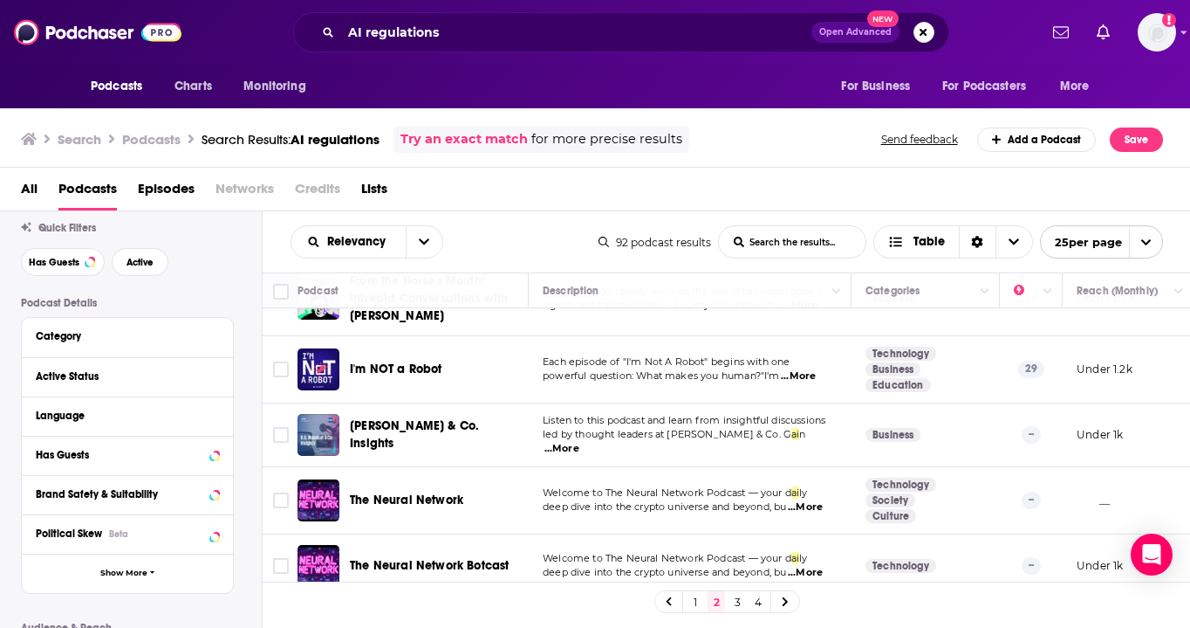
click at [655, 182] on div "All Podcasts Episodes Networks Credits Lists" at bounding box center [599, 193] width 1156 height 36
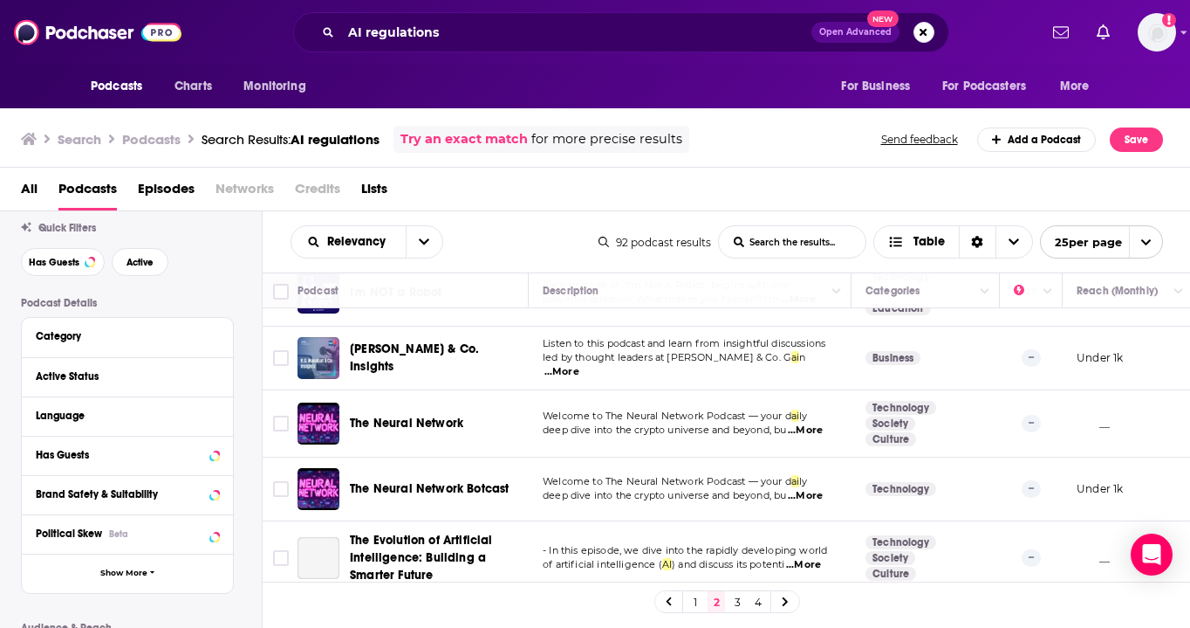
scroll to position [1448, 0]
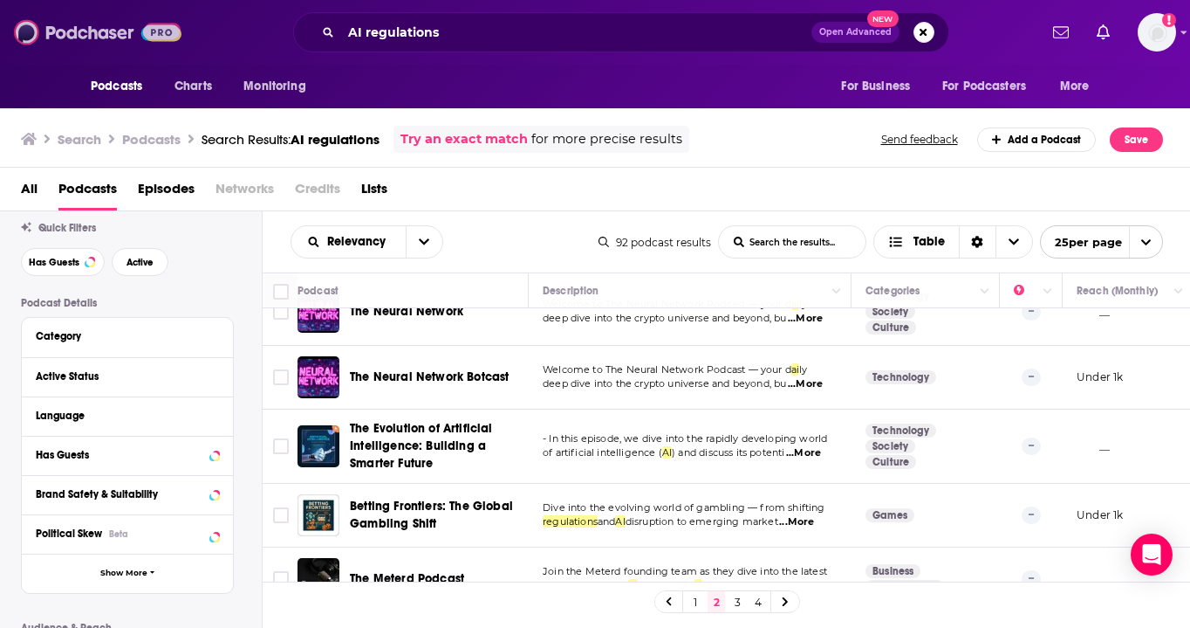
click at [142, 37] on img at bounding box center [98, 32] width 168 height 33
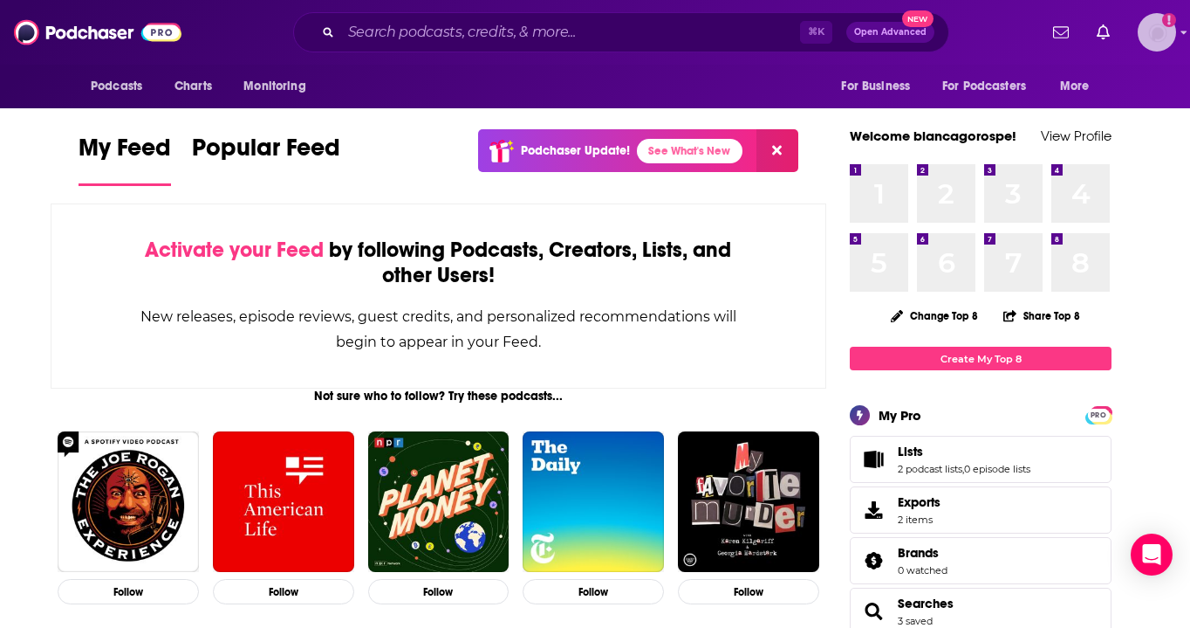
click at [1138, 37] on div "Logged in as biancagorospe" at bounding box center [1157, 32] width 38 height 38
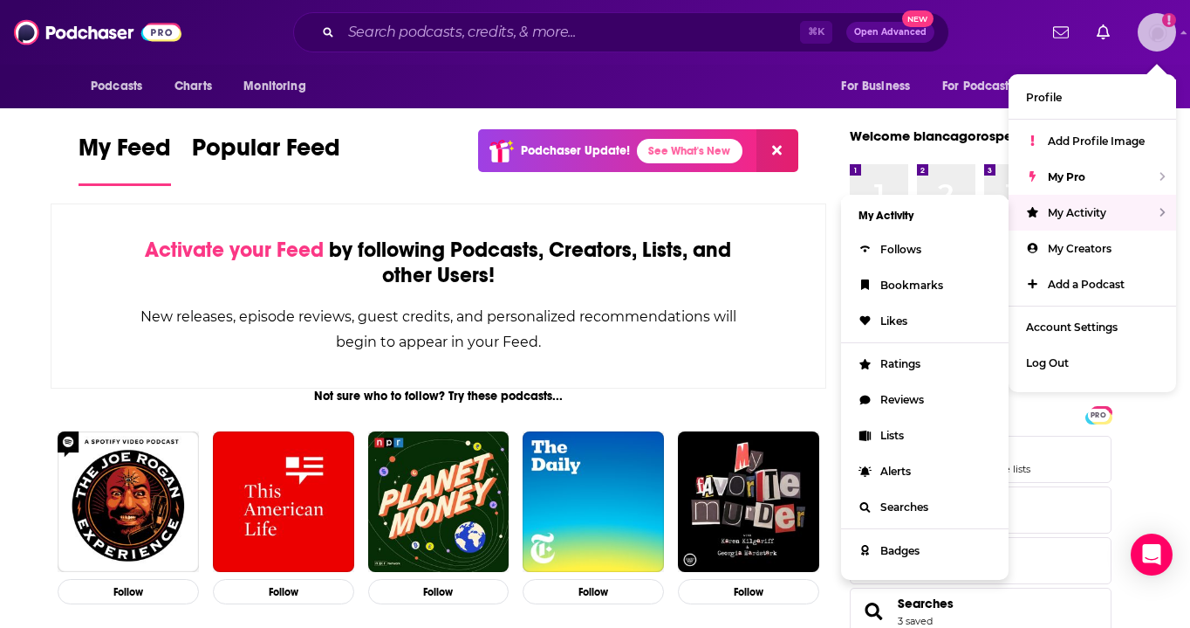
click at [1091, 206] on div "My Activity" at bounding box center [1093, 213] width 168 height 36
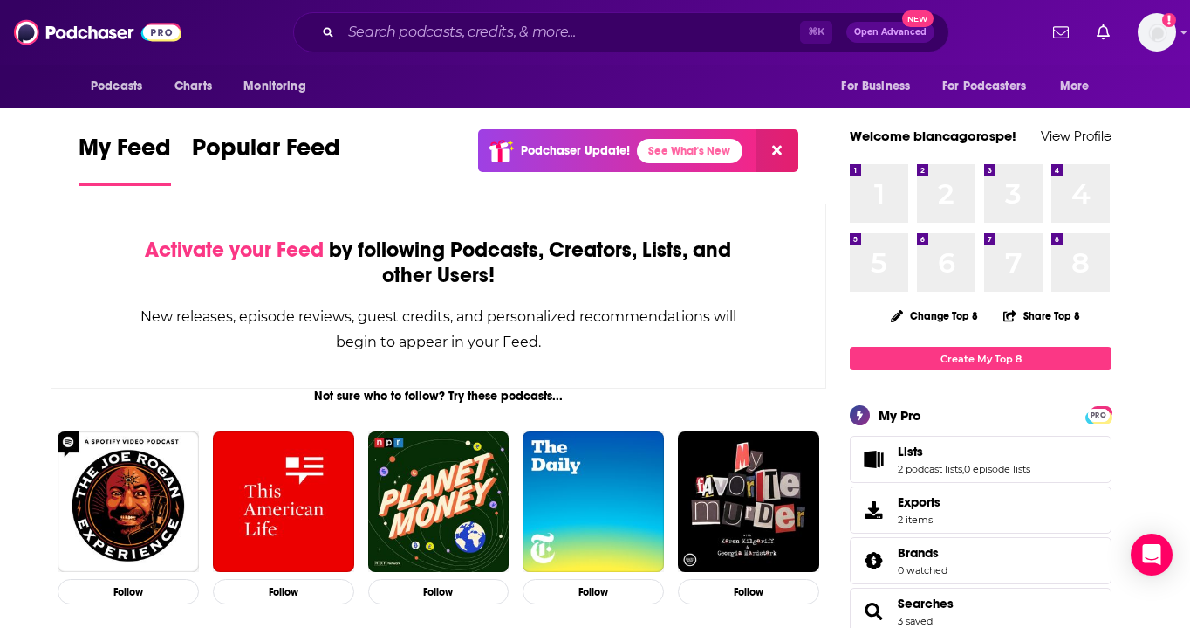
click at [930, 477] on span "Lists 2 podcast lists , 0 episode lists" at bounding box center [981, 459] width 262 height 47
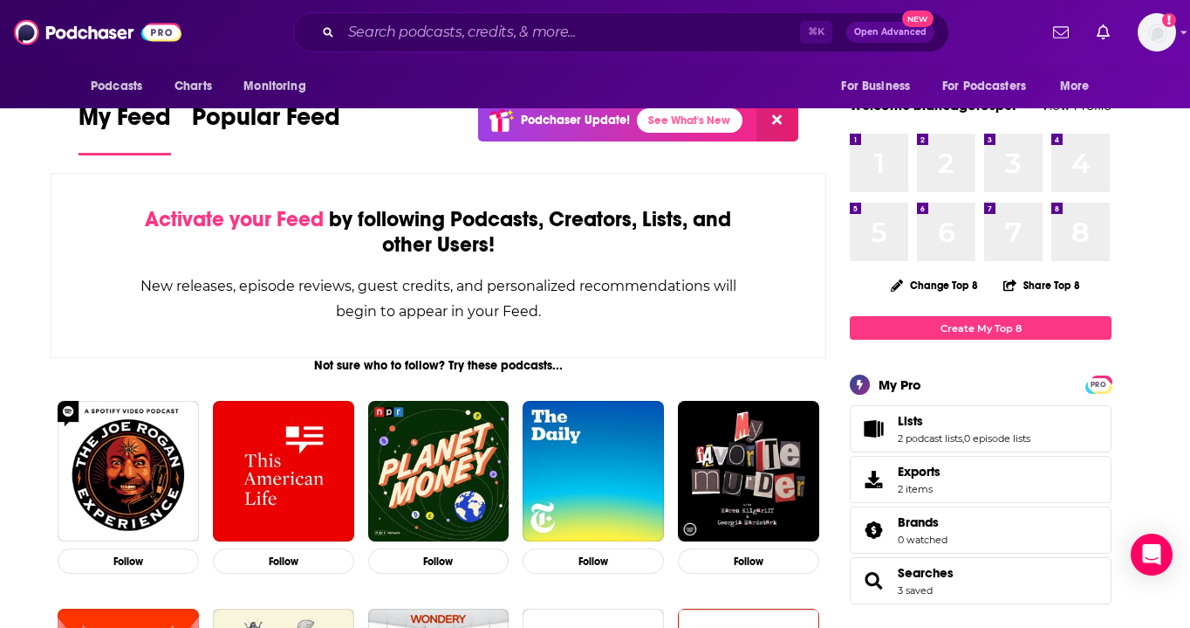
scroll to position [31, 0]
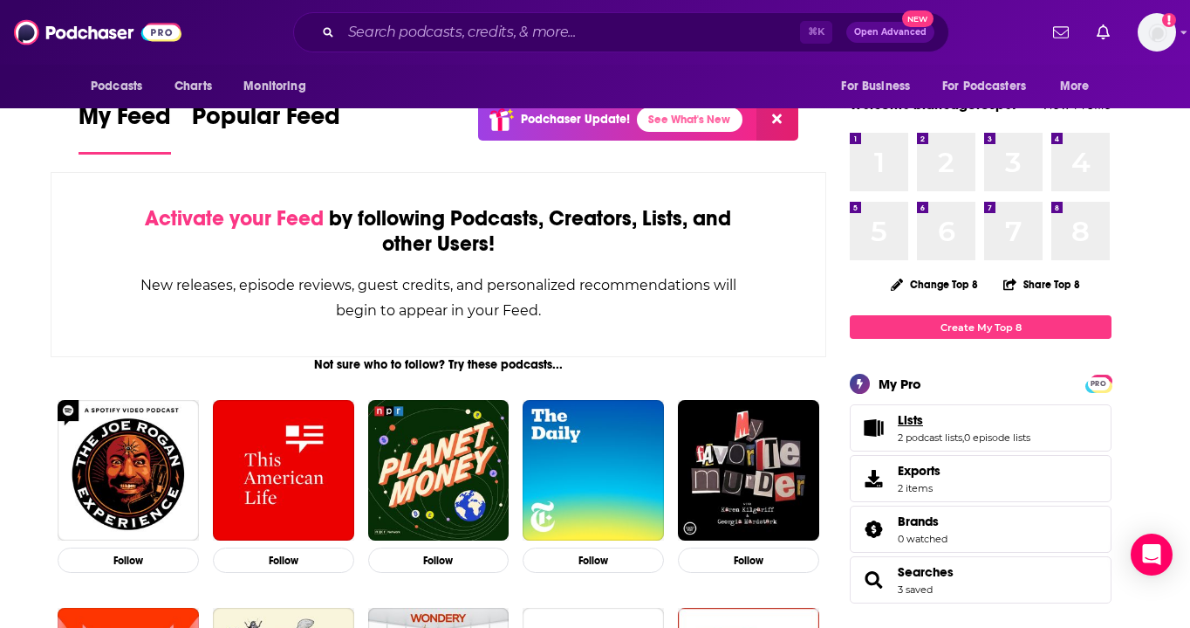
click at [956, 425] on link "Lists" at bounding box center [964, 420] width 133 height 16
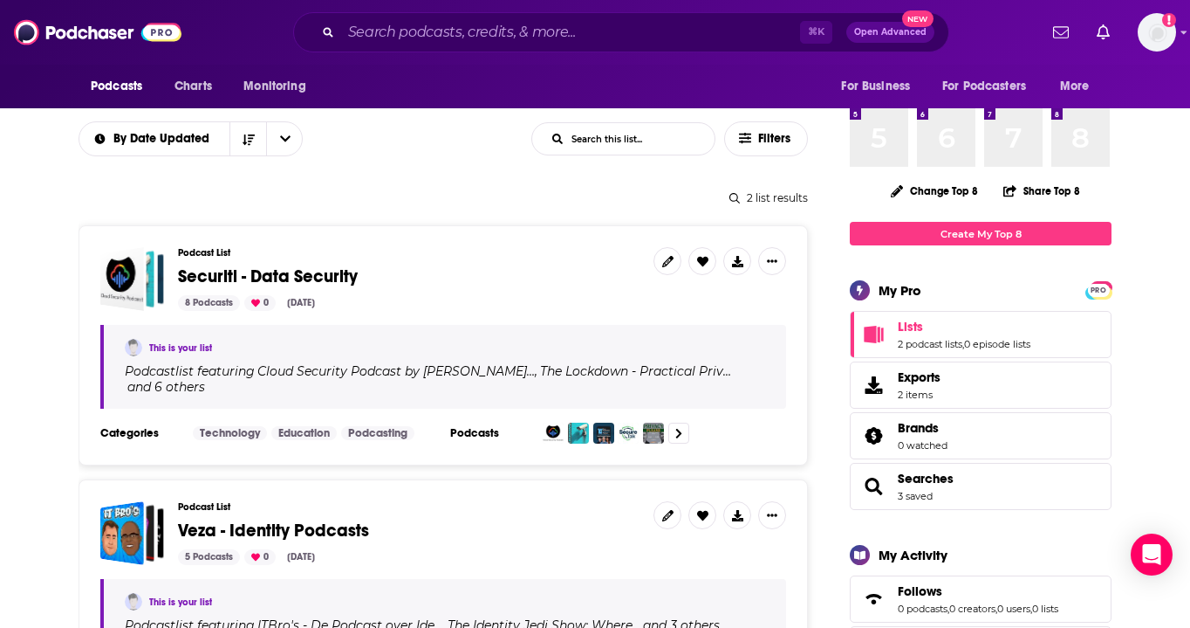
scroll to position [148, 0]
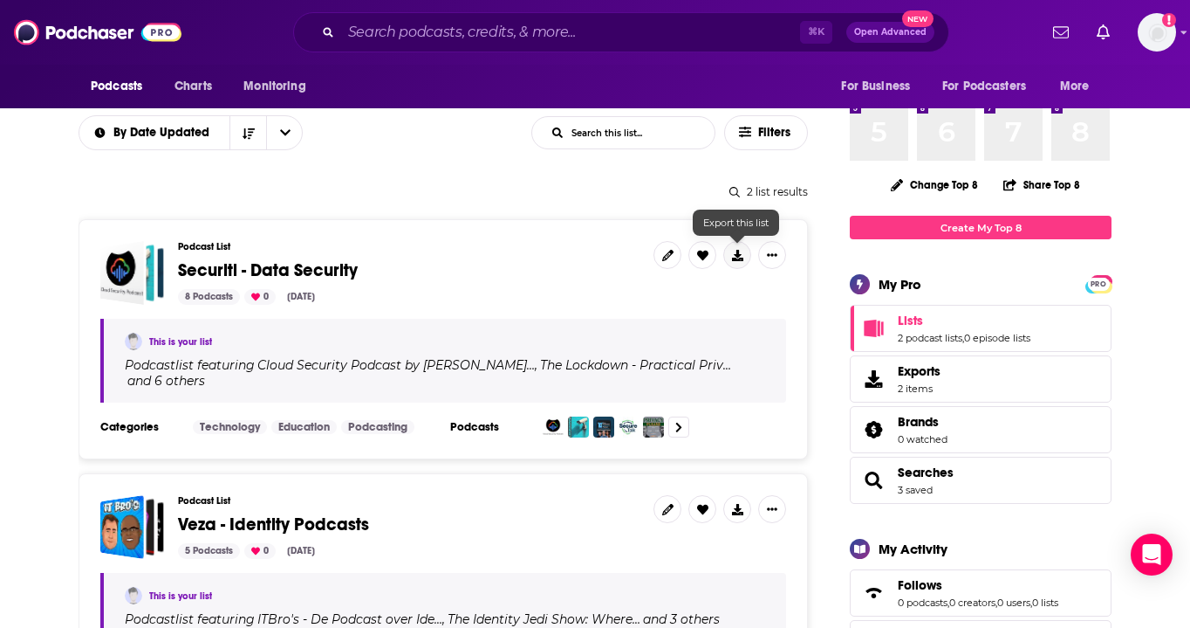
click at [741, 257] on icon at bounding box center [737, 255] width 11 height 11
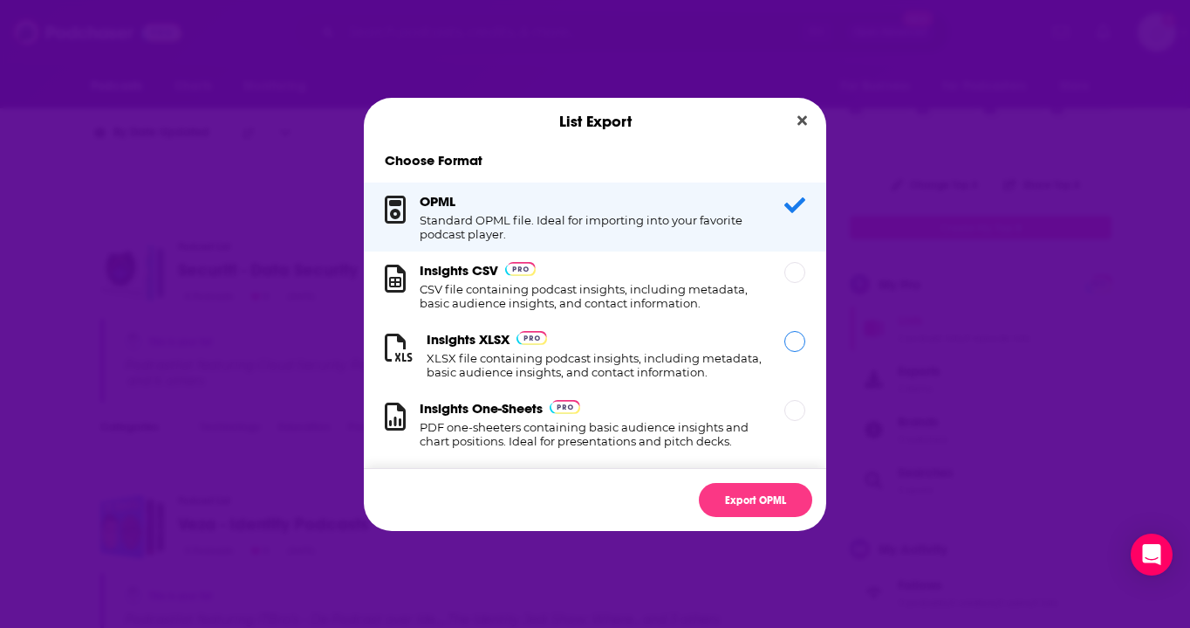
scroll to position [17, 0]
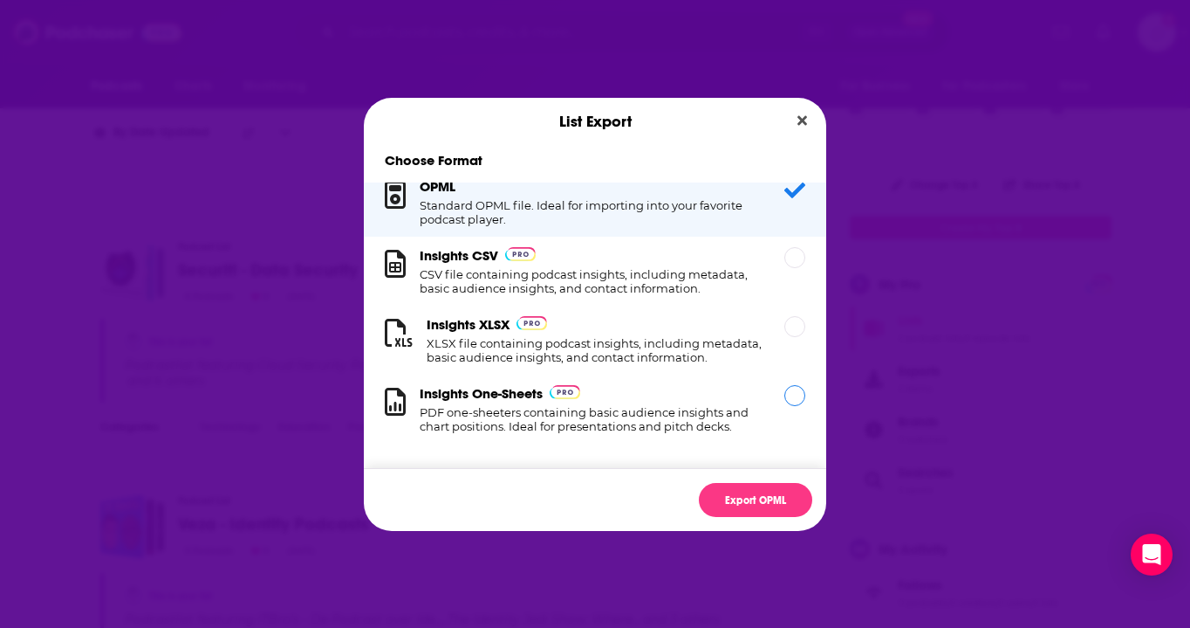
click at [596, 418] on h1 "PDF one-sheeters containing basic audience insights and chart positions. Ideal …" at bounding box center [592, 419] width 344 height 28
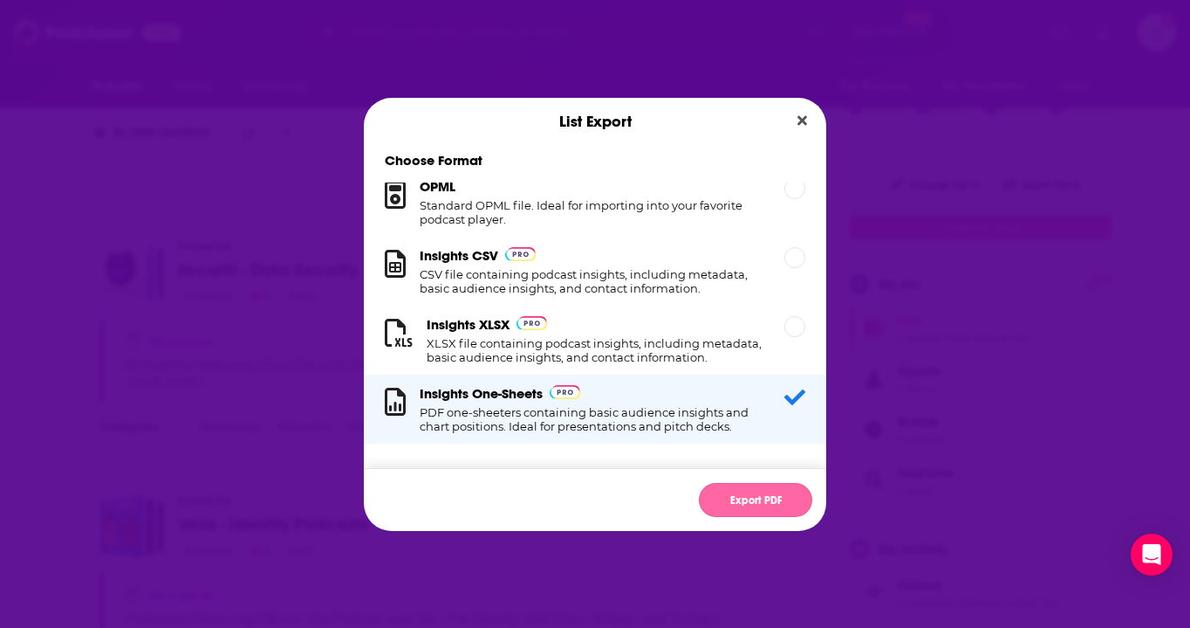
click at [767, 490] on button "Export PDF" at bounding box center [755, 500] width 113 height 34
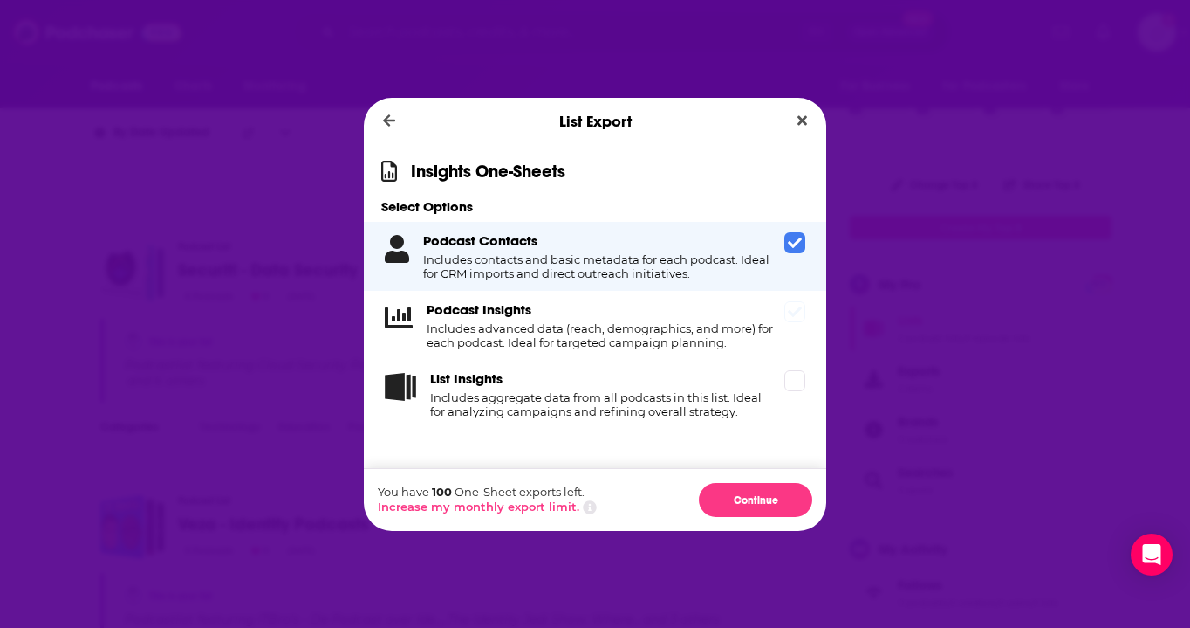
click at [767, 326] on h4 "Includes advanced data (reach, demographics, and more) for each podcast. Ideal …" at bounding box center [602, 335] width 351 height 28
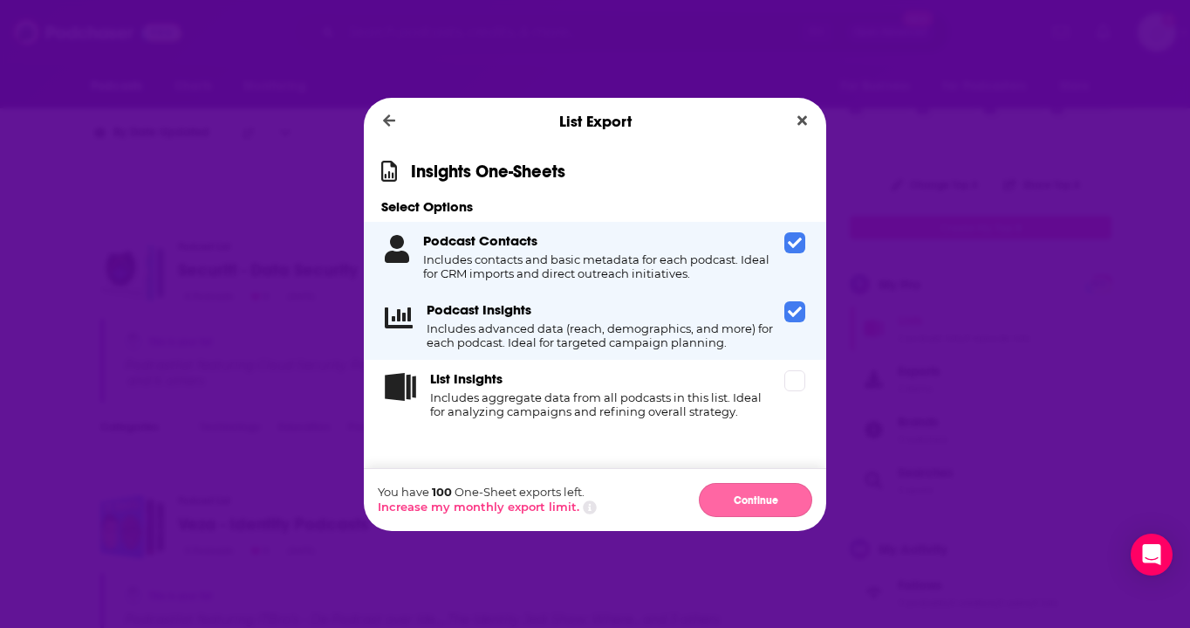
click at [758, 483] on button "Continue" at bounding box center [755, 500] width 113 height 34
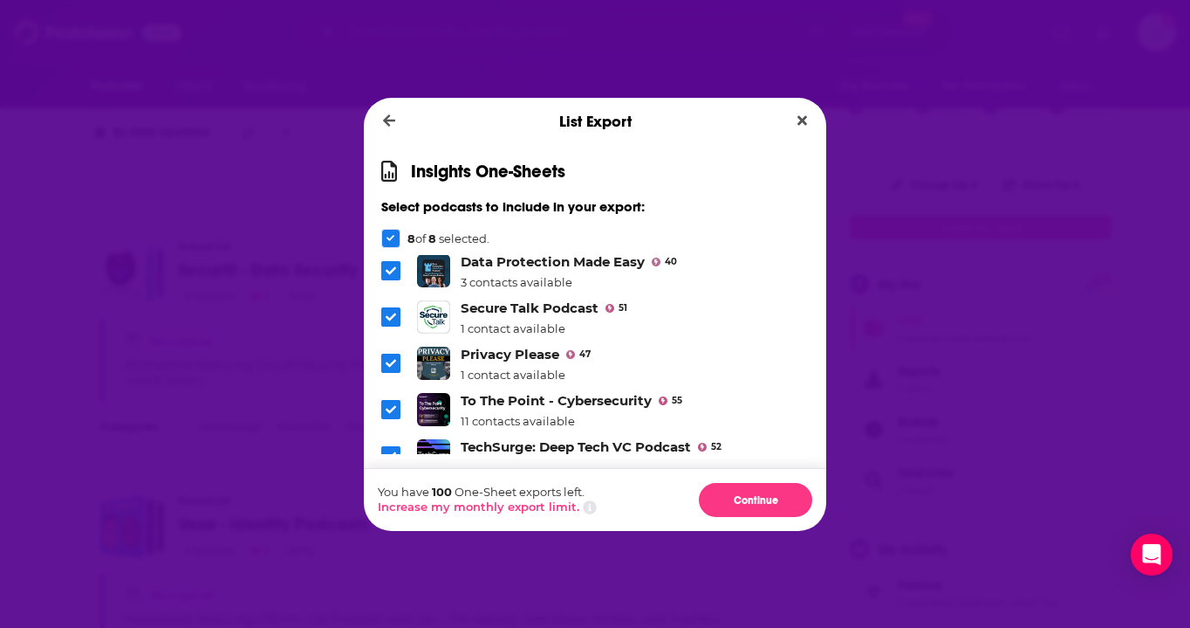
scroll to position [0, 0]
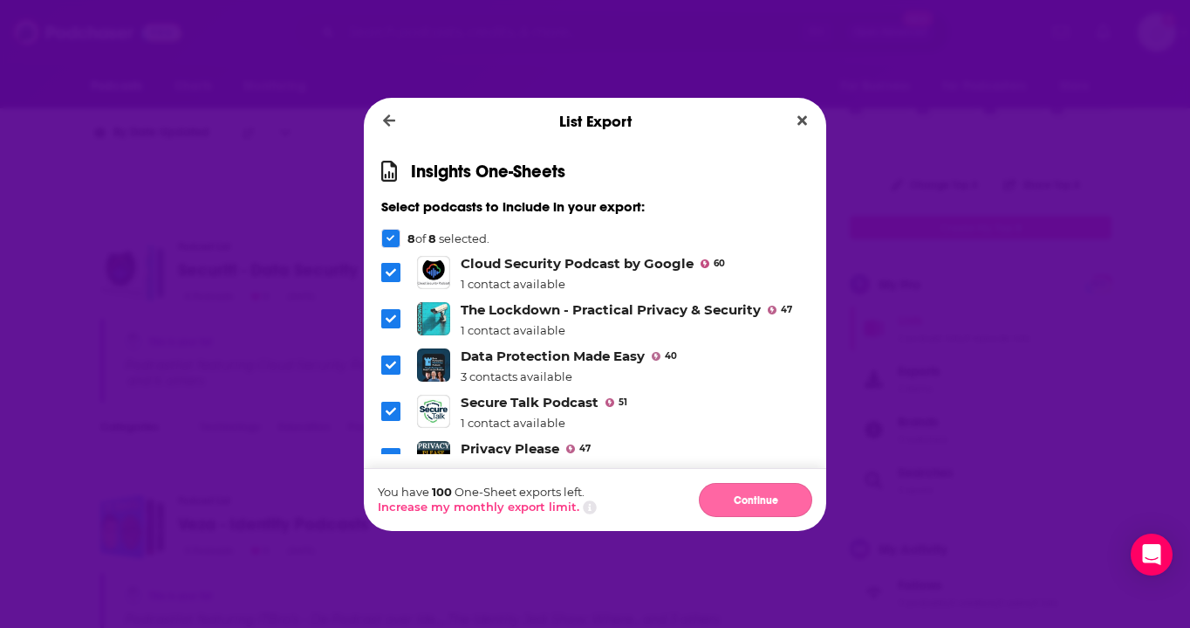
click at [775, 494] on button "Continue" at bounding box center [755, 500] width 113 height 34
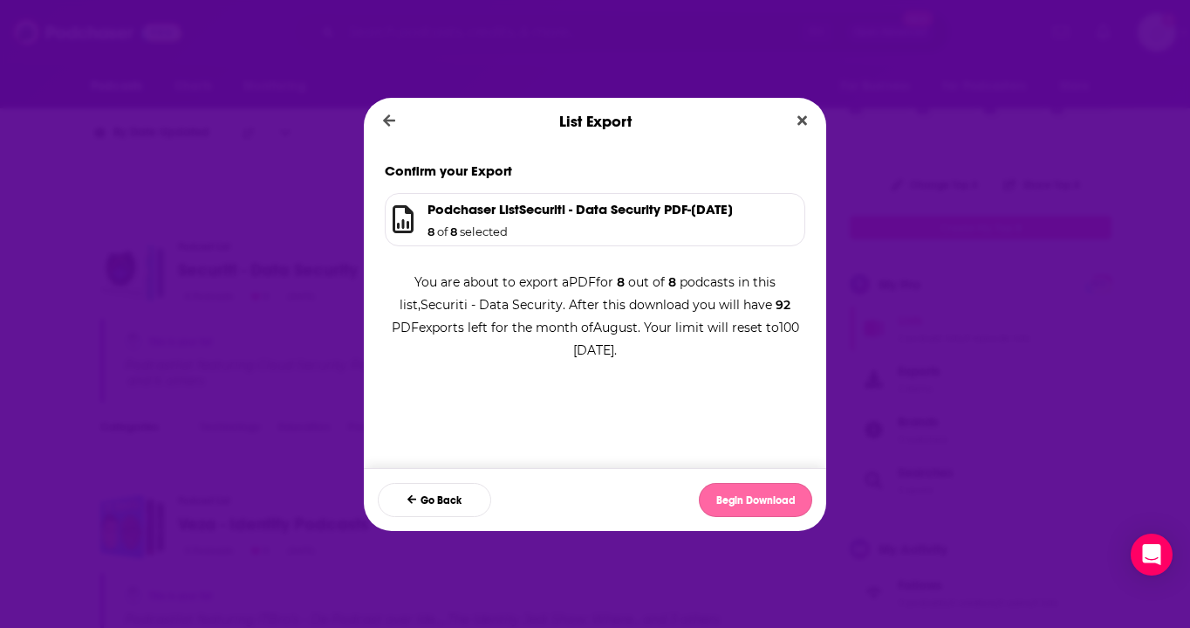
click at [787, 493] on button "Begin Download" at bounding box center [755, 500] width 113 height 34
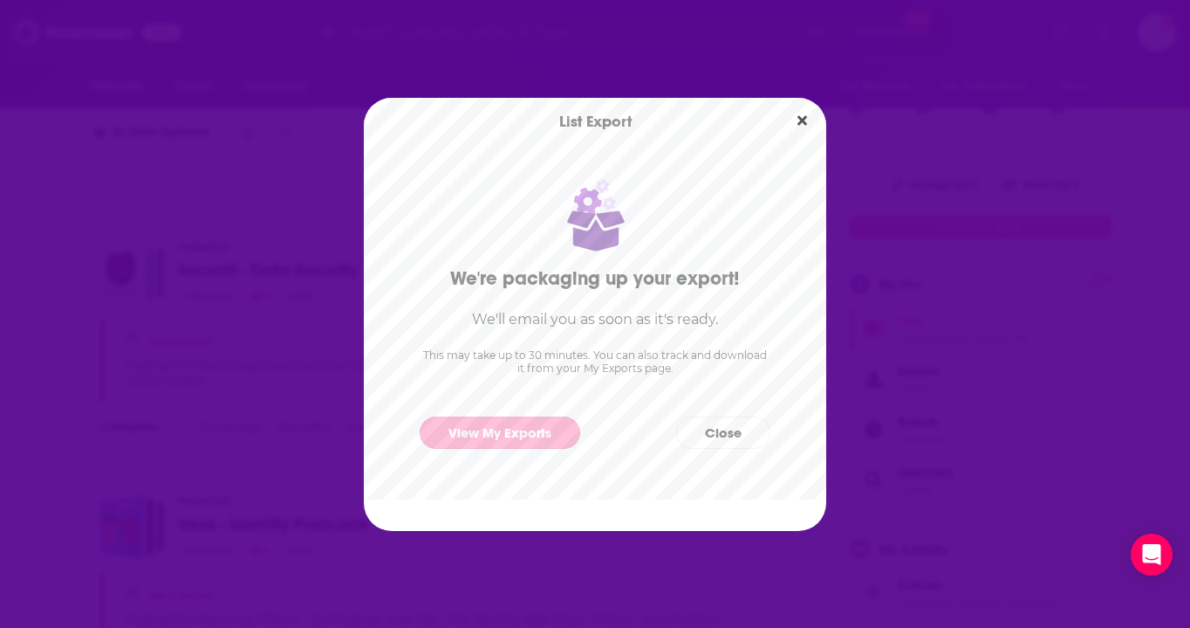
click at [551, 430] on link "View My Exports" at bounding box center [500, 432] width 161 height 32
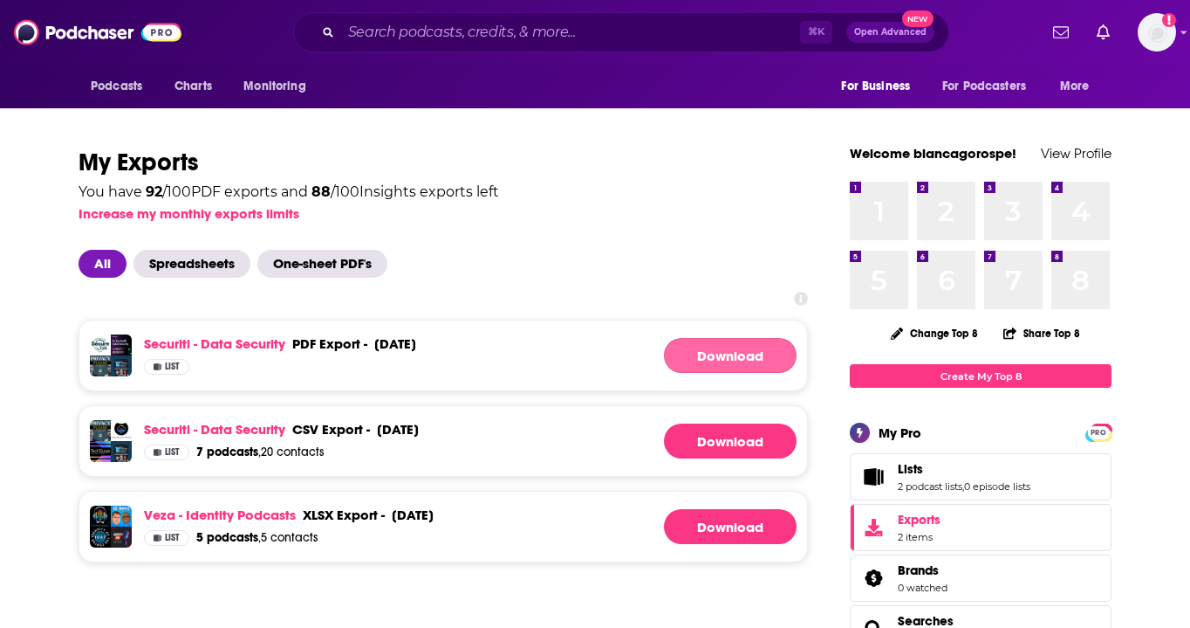
click at [701, 360] on button "Download" at bounding box center [730, 355] width 133 height 35
